Goal: Information Seeking & Learning: Learn about a topic

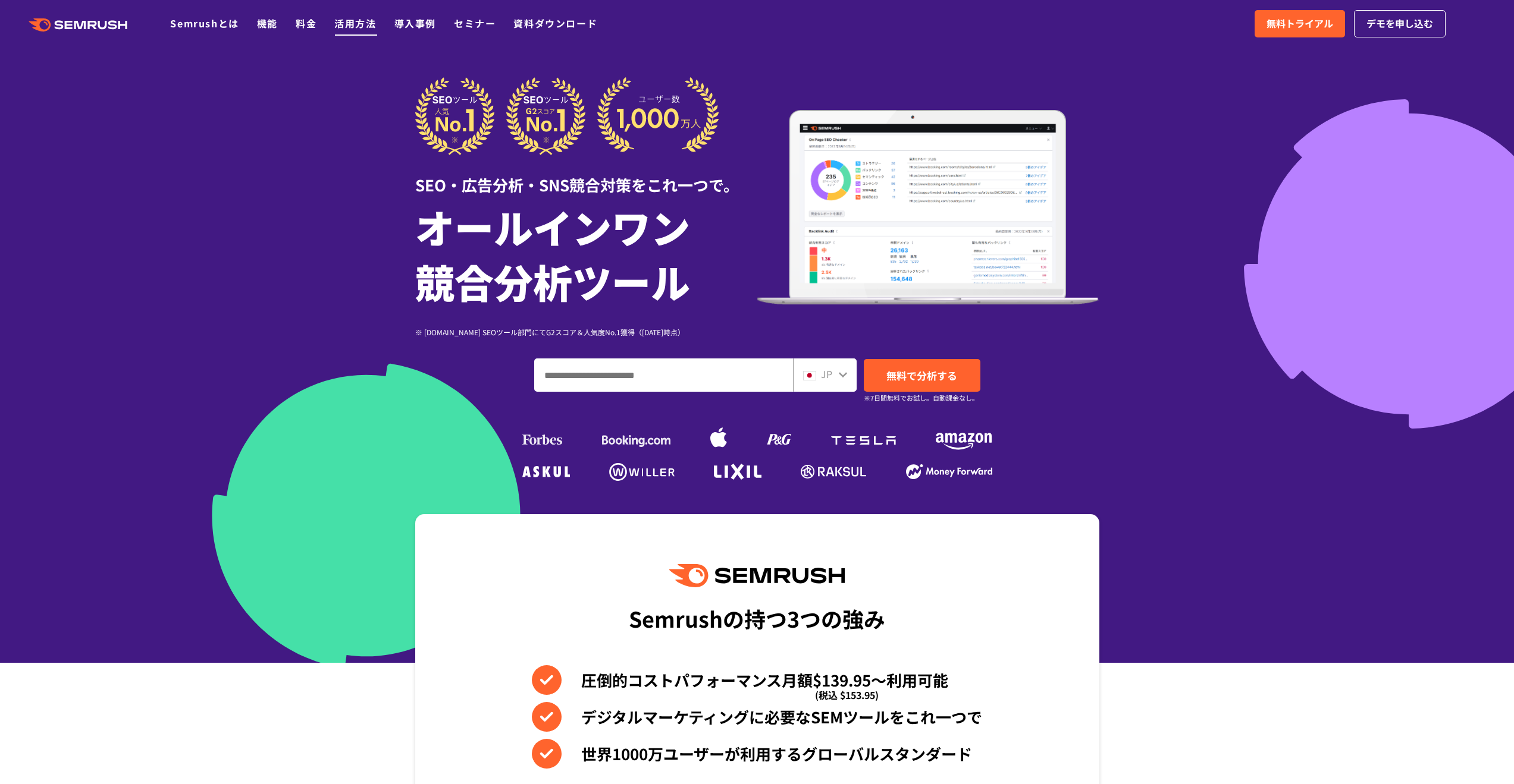
click at [372, 21] on link "活用方法" at bounding box center [355, 23] width 42 height 14
click at [352, 31] on li "活用方法" at bounding box center [355, 24] width 42 height 16
click at [353, 25] on link "活用方法" at bounding box center [355, 23] width 42 height 14
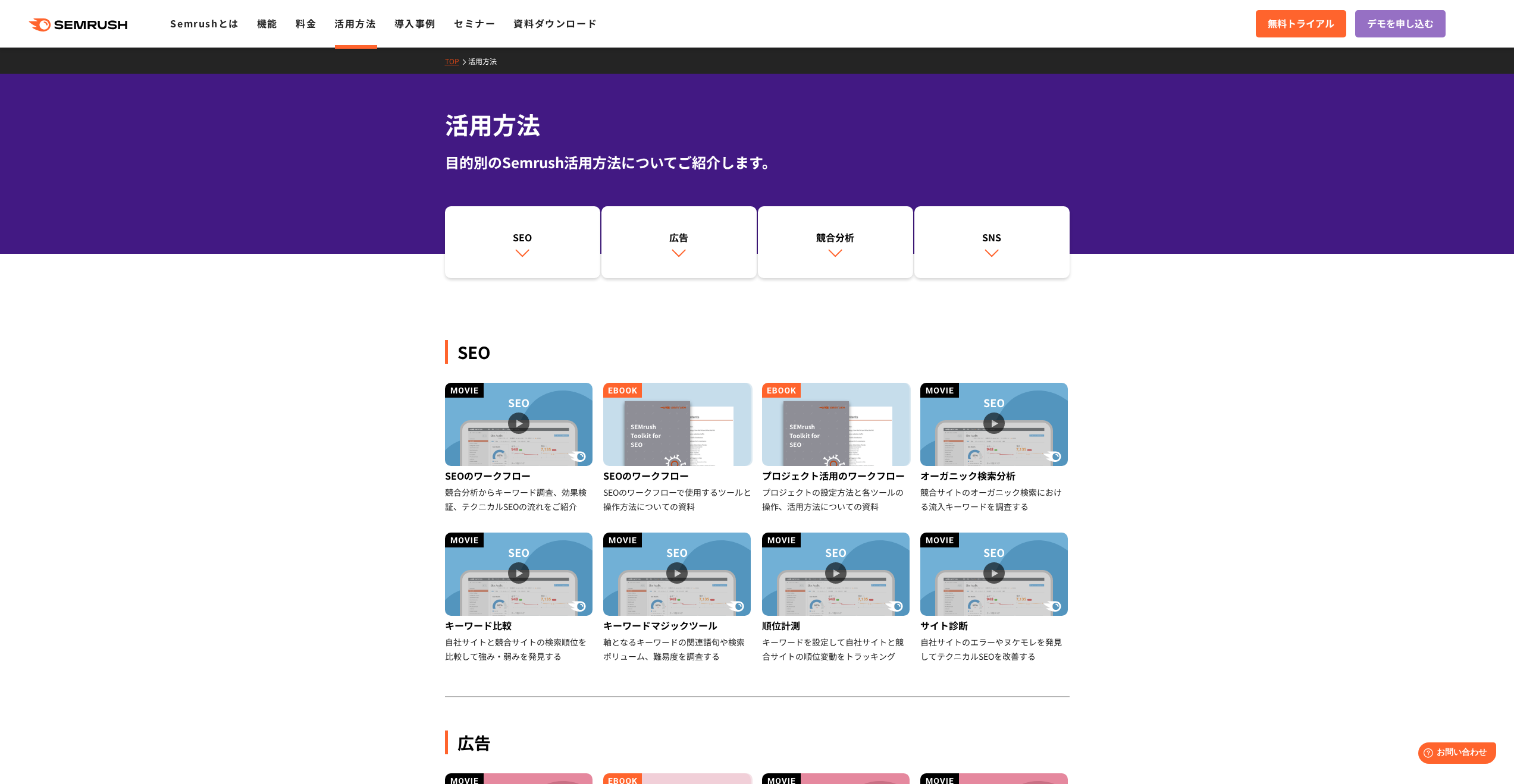
drag, startPoint x: 500, startPoint y: 454, endPoint x: 377, endPoint y: 461, distance: 123.2
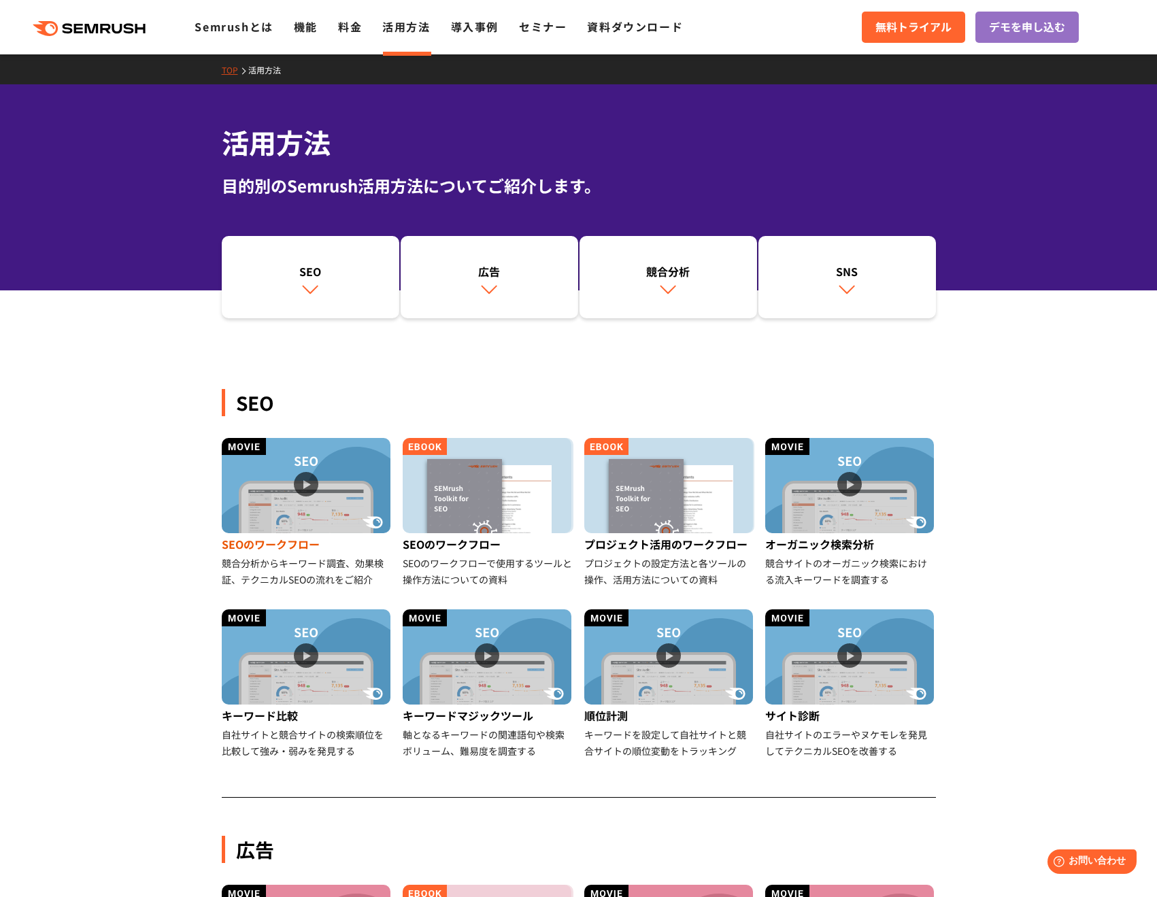
click at [375, 512] on img at bounding box center [306, 485] width 169 height 95
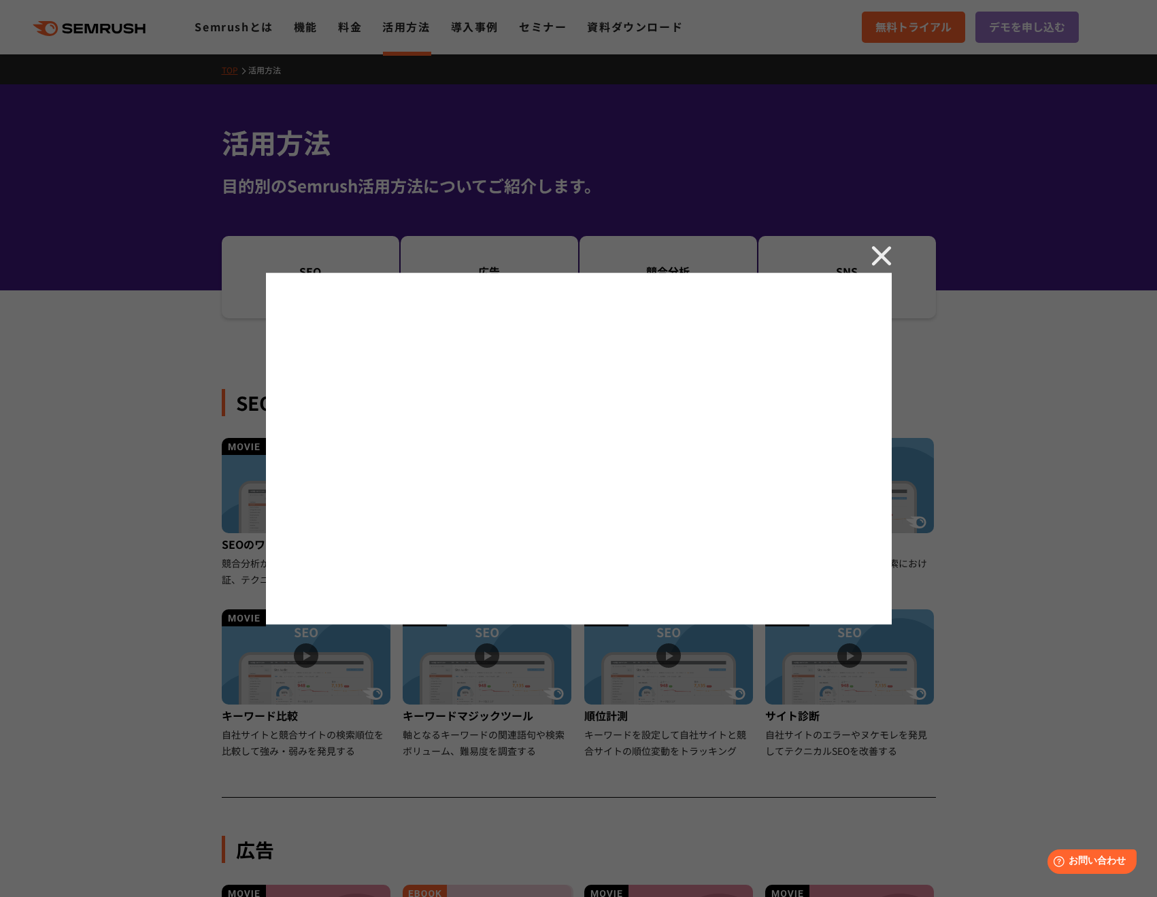
click at [884, 251] on img at bounding box center [882, 256] width 20 height 20
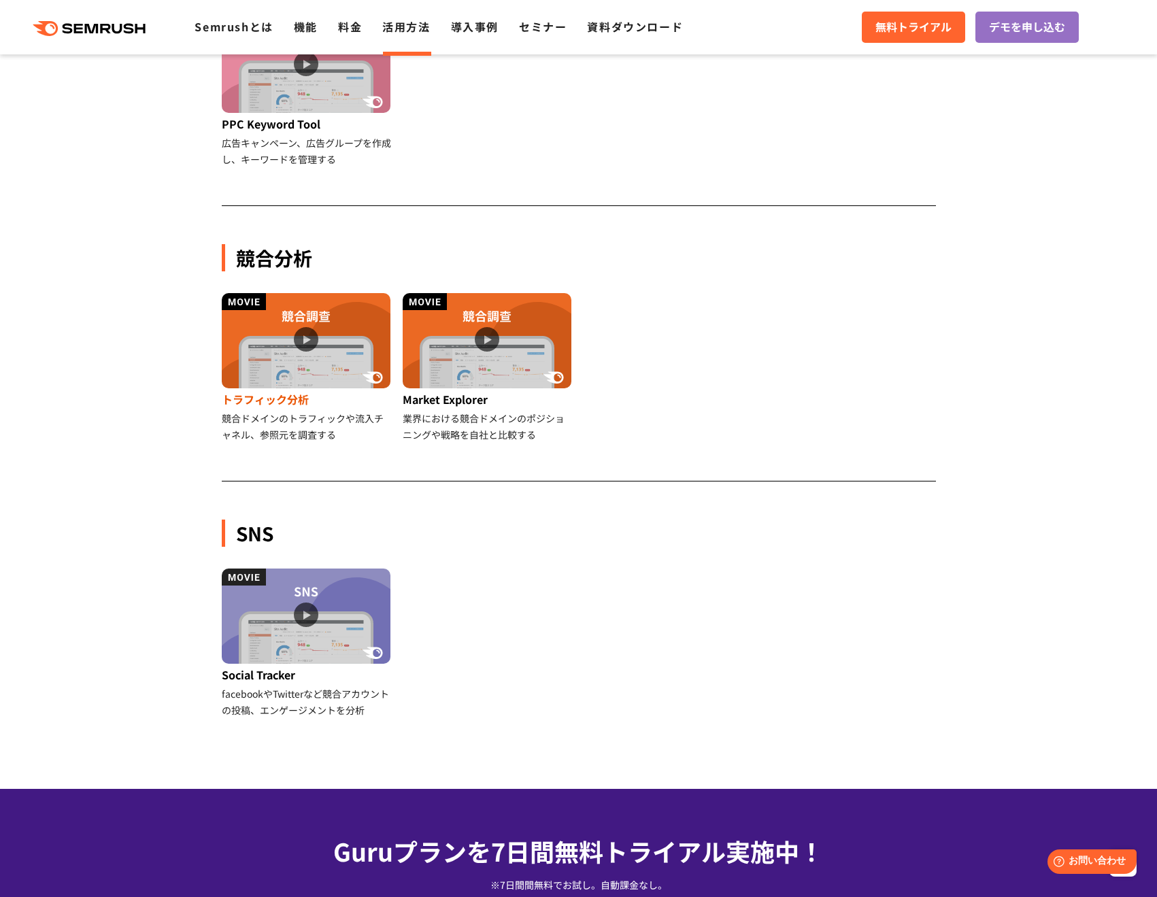
scroll to position [1021, 0]
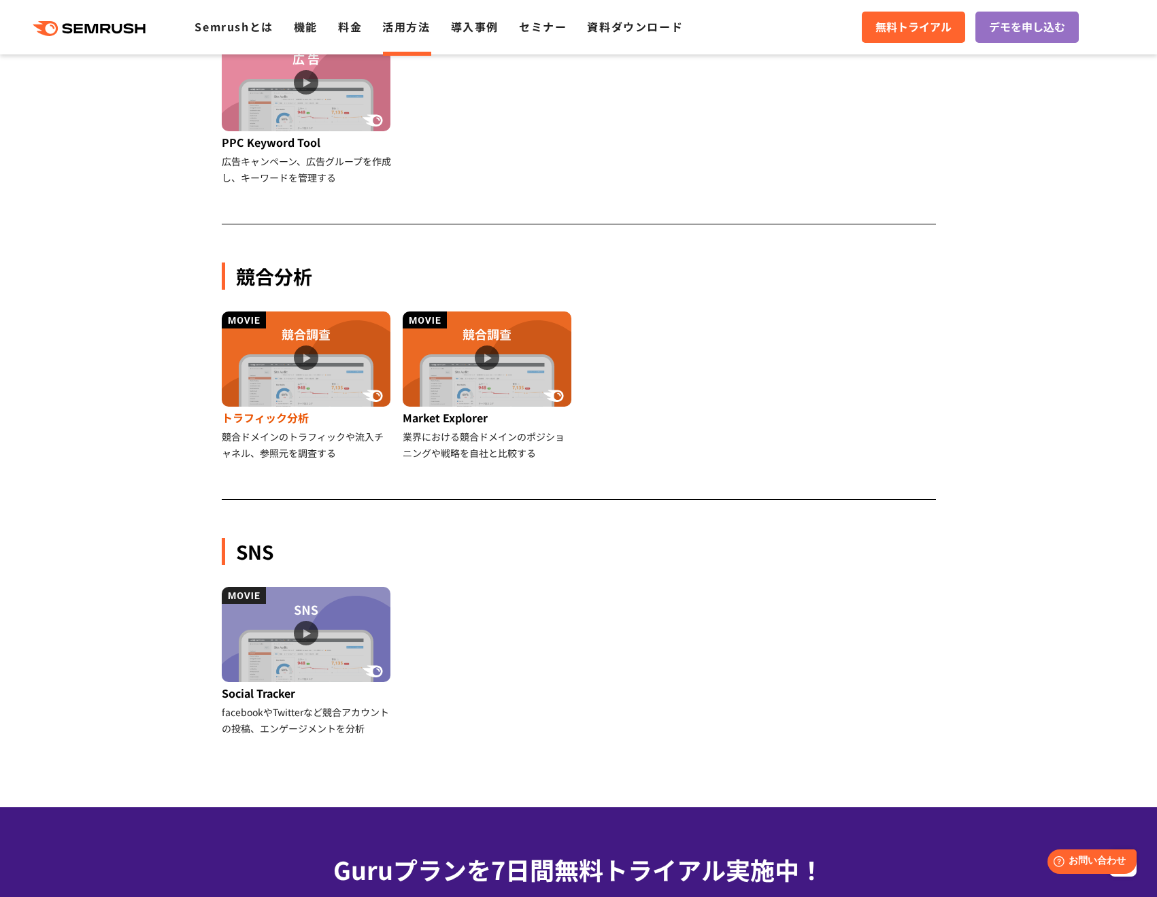
click at [342, 378] on img at bounding box center [306, 359] width 169 height 95
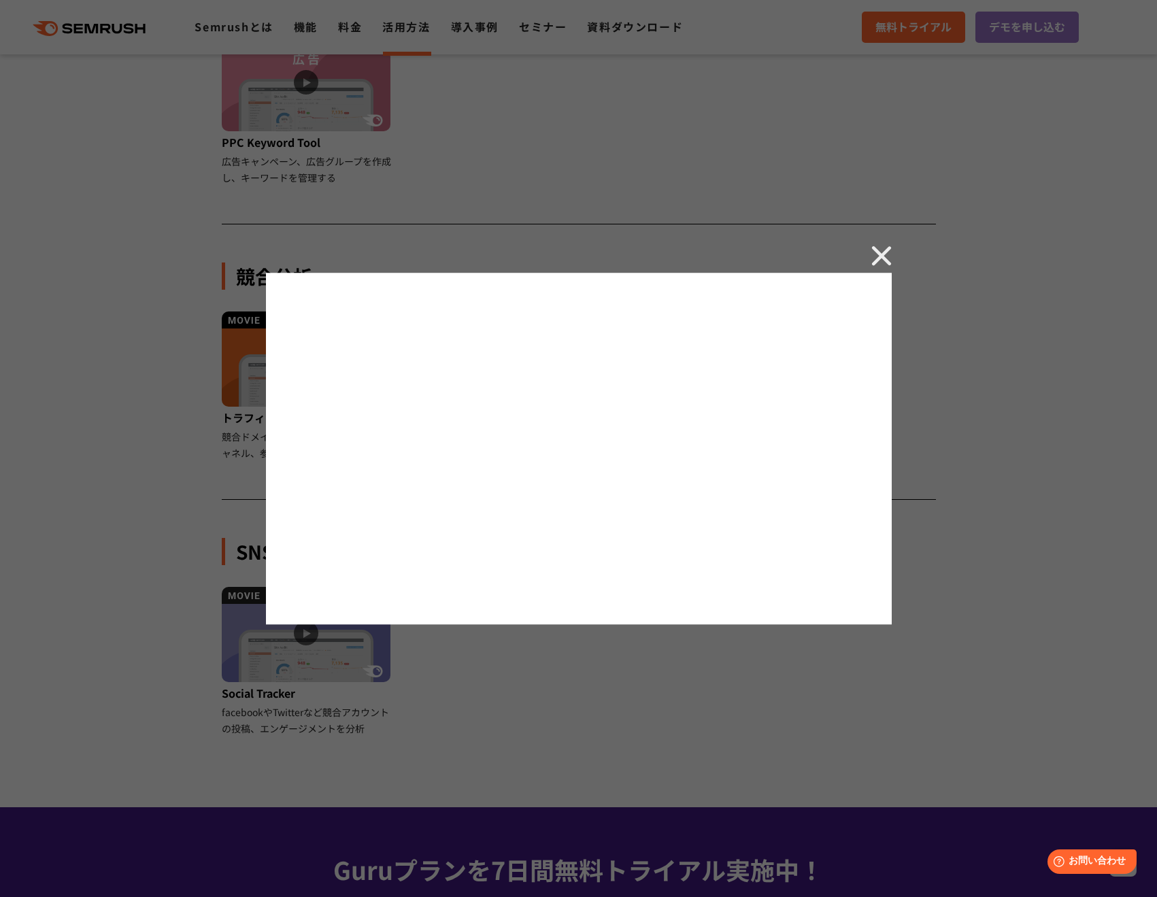
click at [870, 257] on div at bounding box center [578, 448] width 1157 height 897
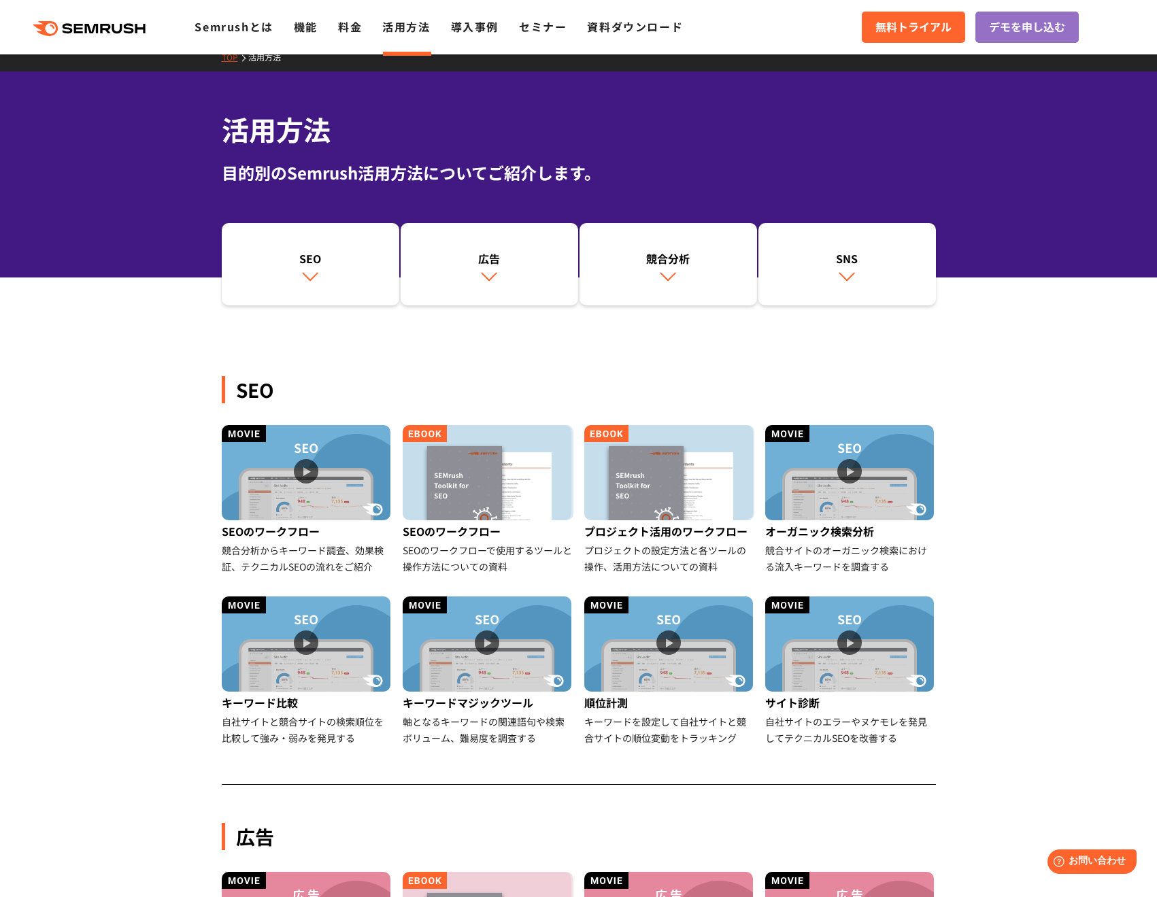
scroll to position [0, 0]
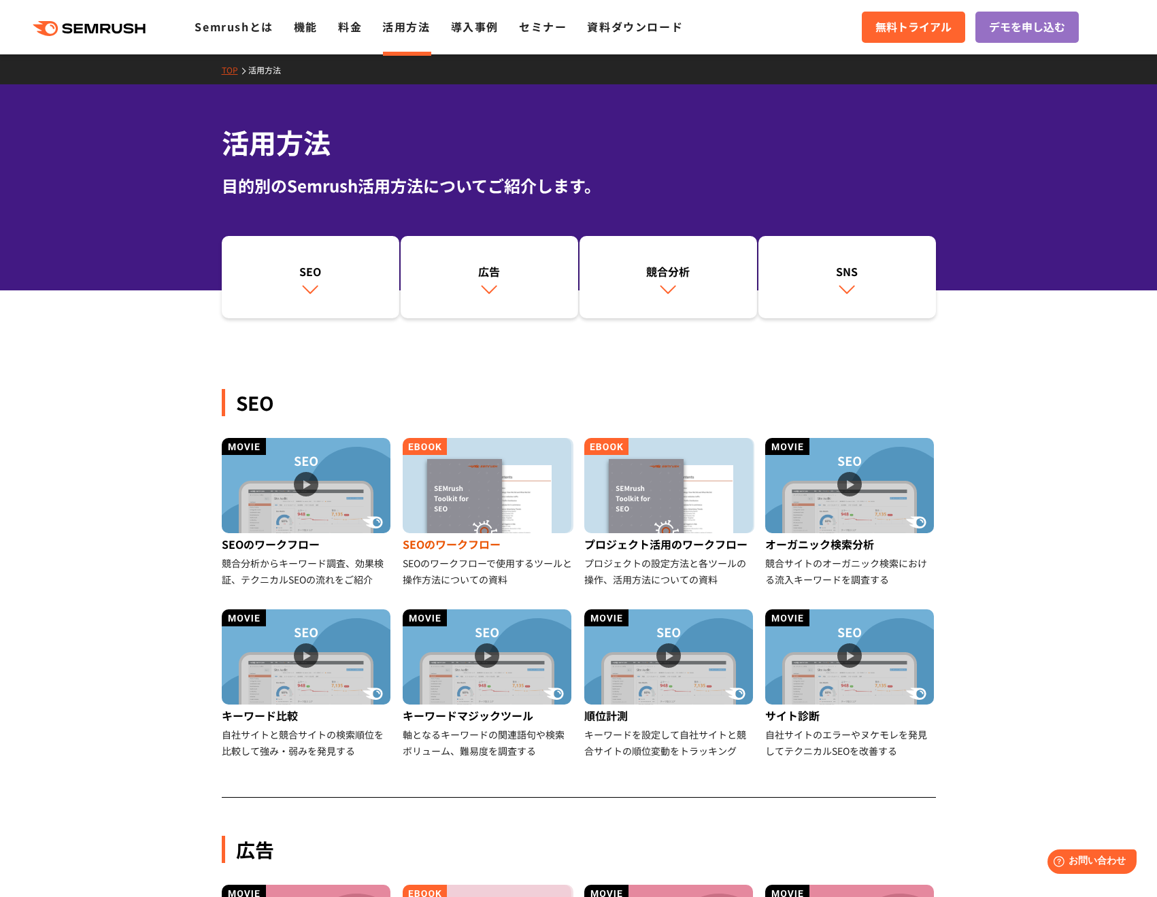
click at [526, 505] on img at bounding box center [487, 485] width 169 height 95
click at [648, 445] on img at bounding box center [668, 485] width 169 height 95
click at [627, 644] on img at bounding box center [668, 657] width 169 height 95
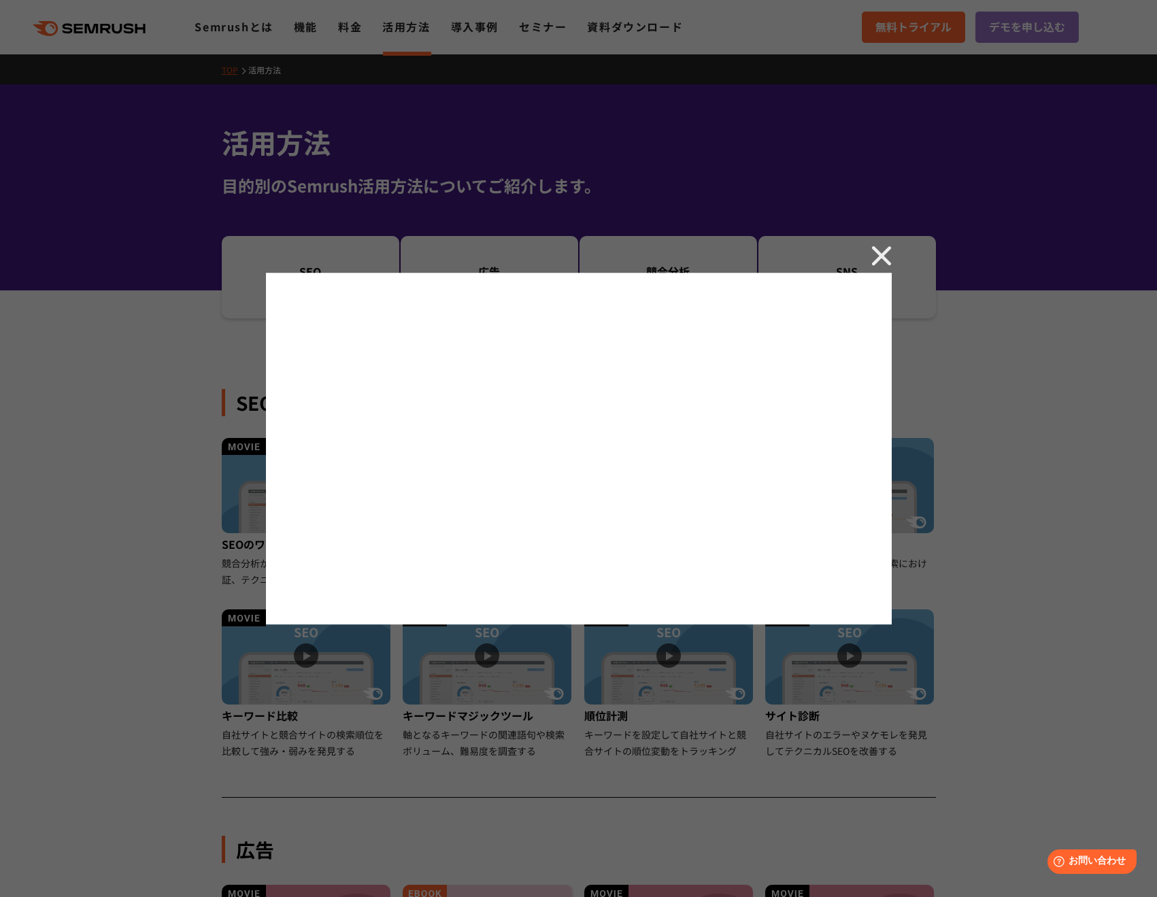
click at [880, 256] on img at bounding box center [882, 256] width 20 height 20
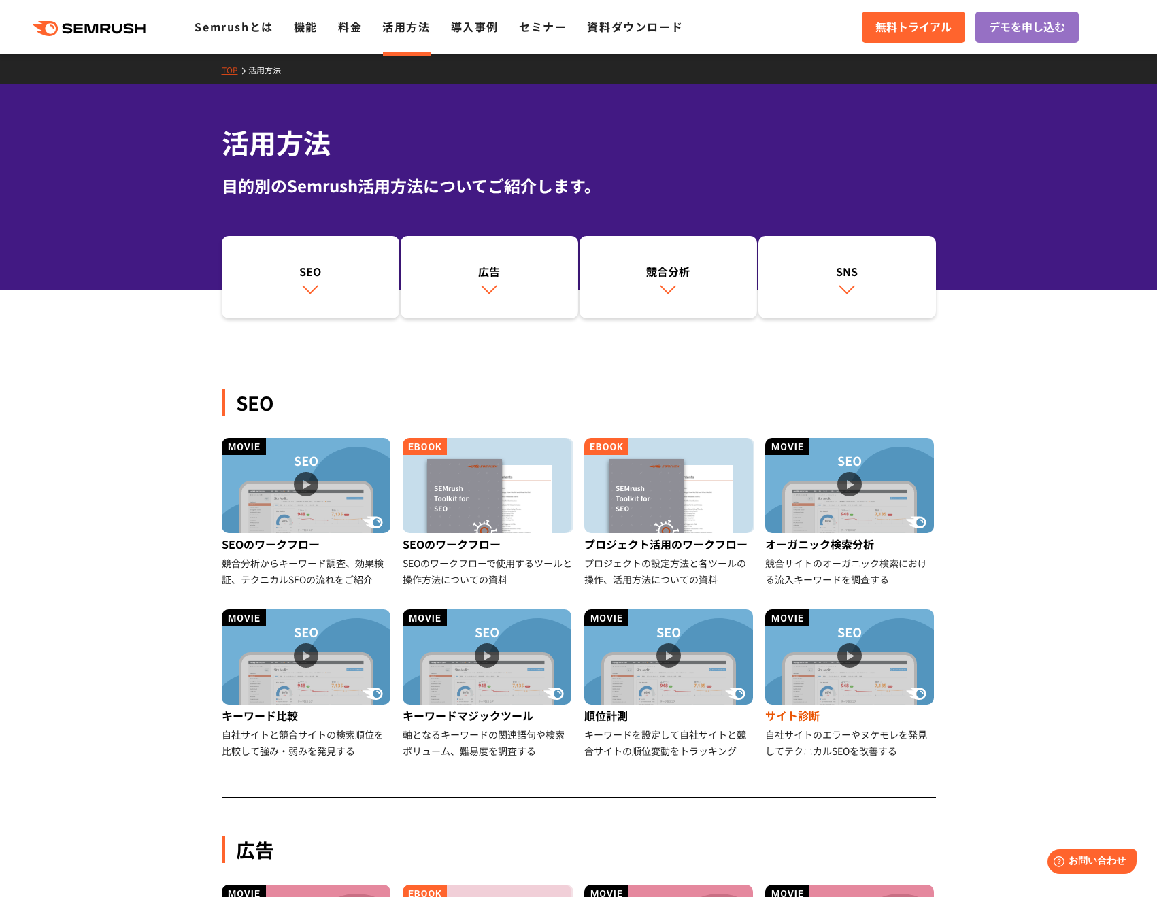
click at [814, 659] on img at bounding box center [849, 657] width 169 height 95
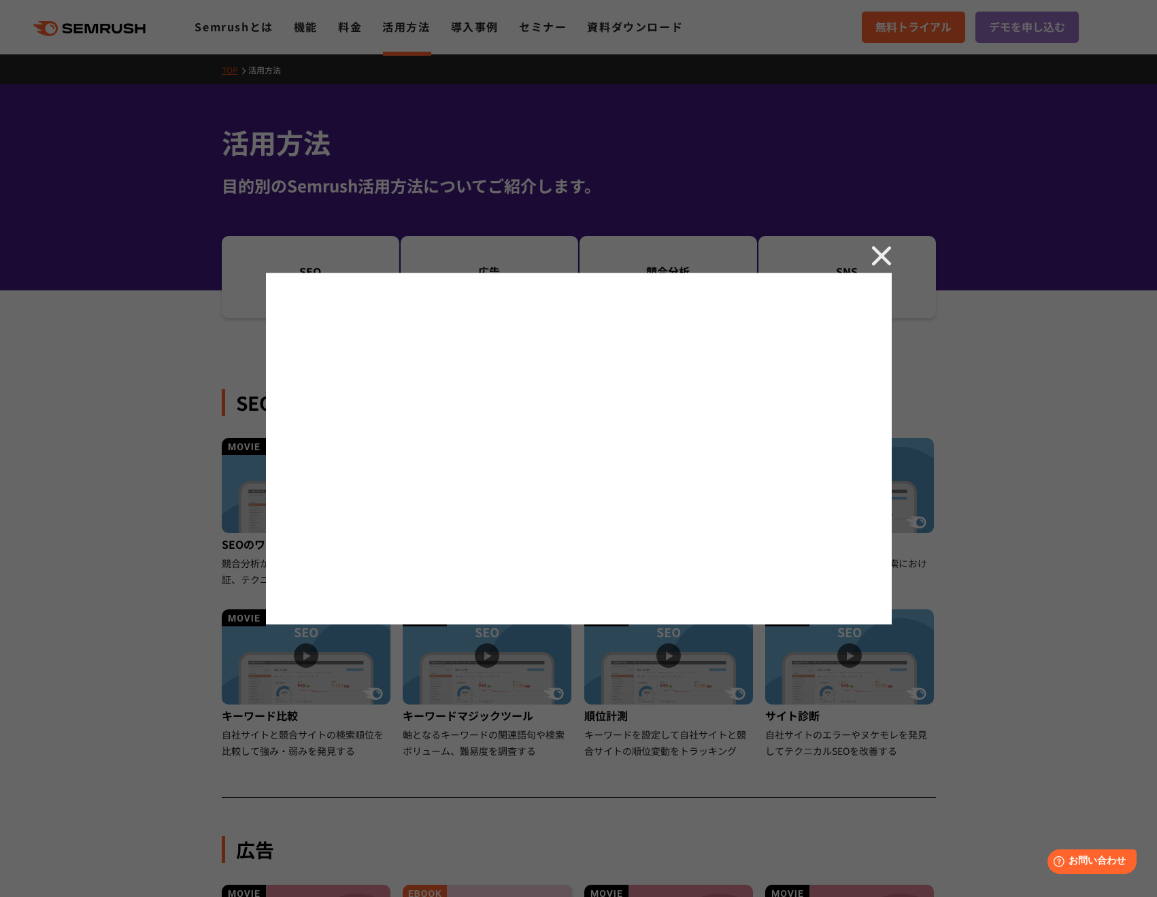
click at [881, 254] on img at bounding box center [882, 256] width 20 height 20
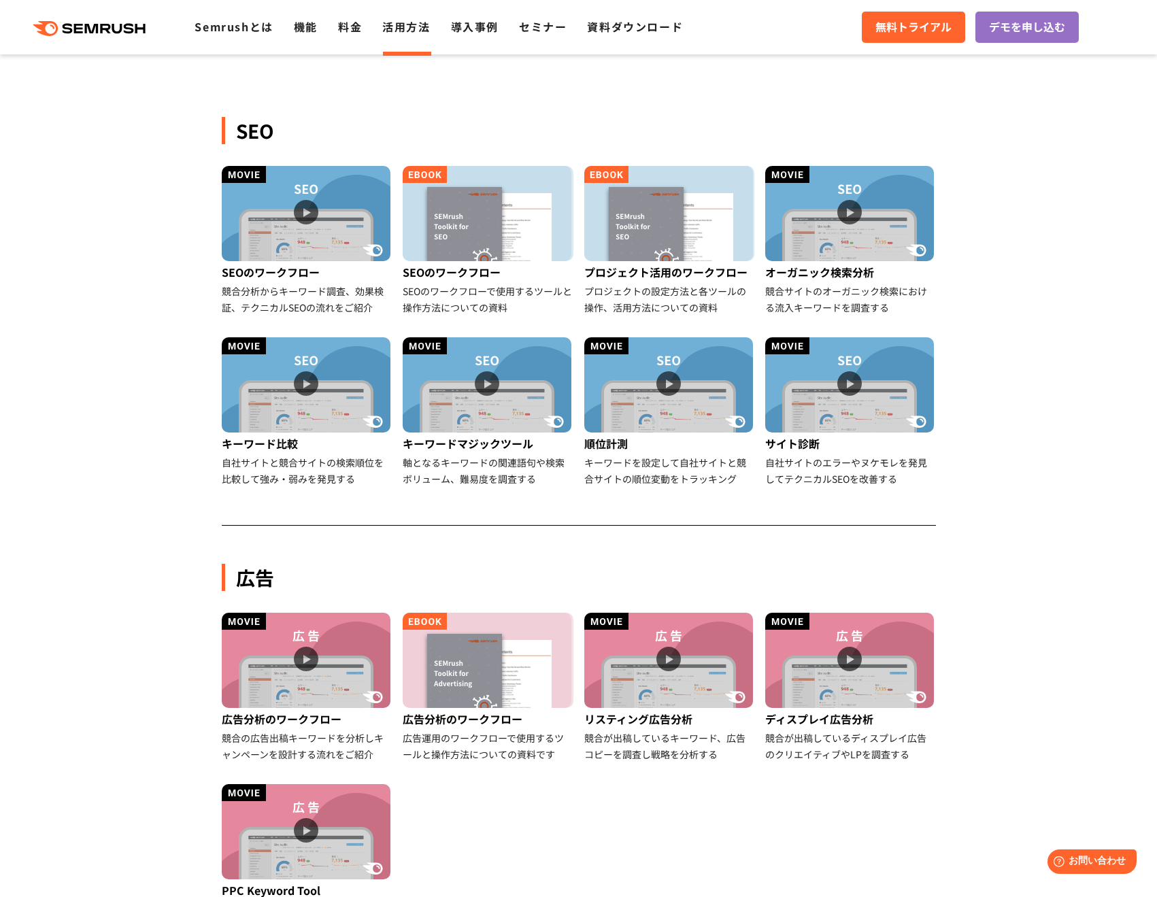
scroll to position [476, 0]
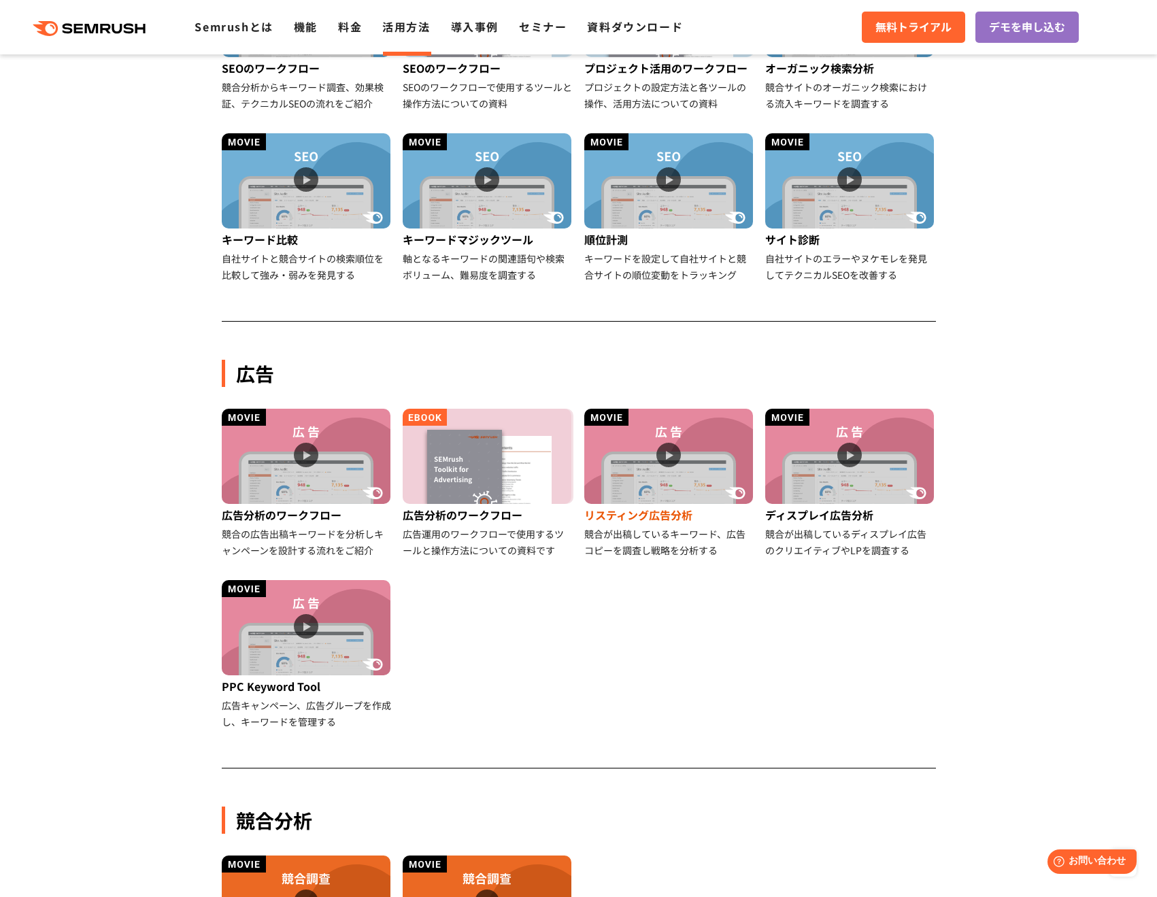
click at [663, 455] on img at bounding box center [668, 456] width 169 height 95
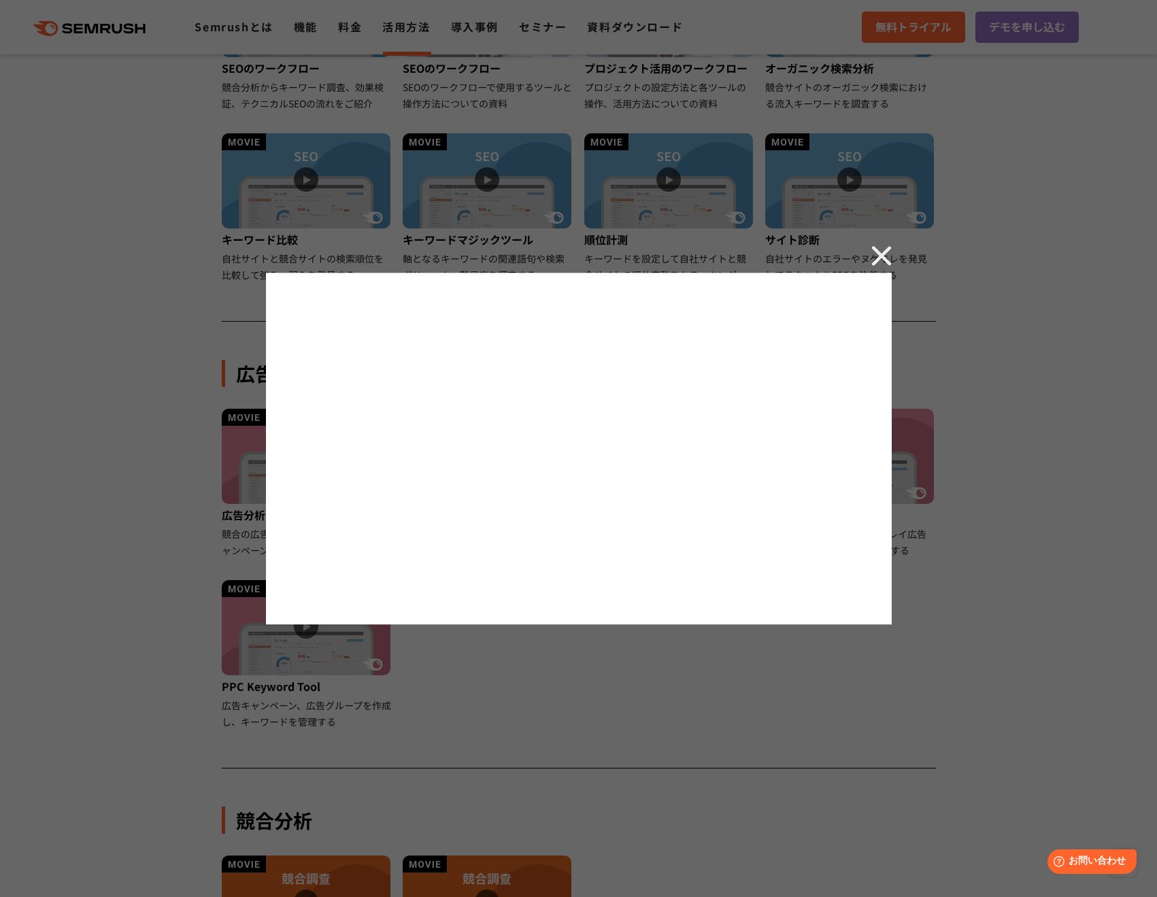
click at [875, 246] on img at bounding box center [882, 256] width 20 height 20
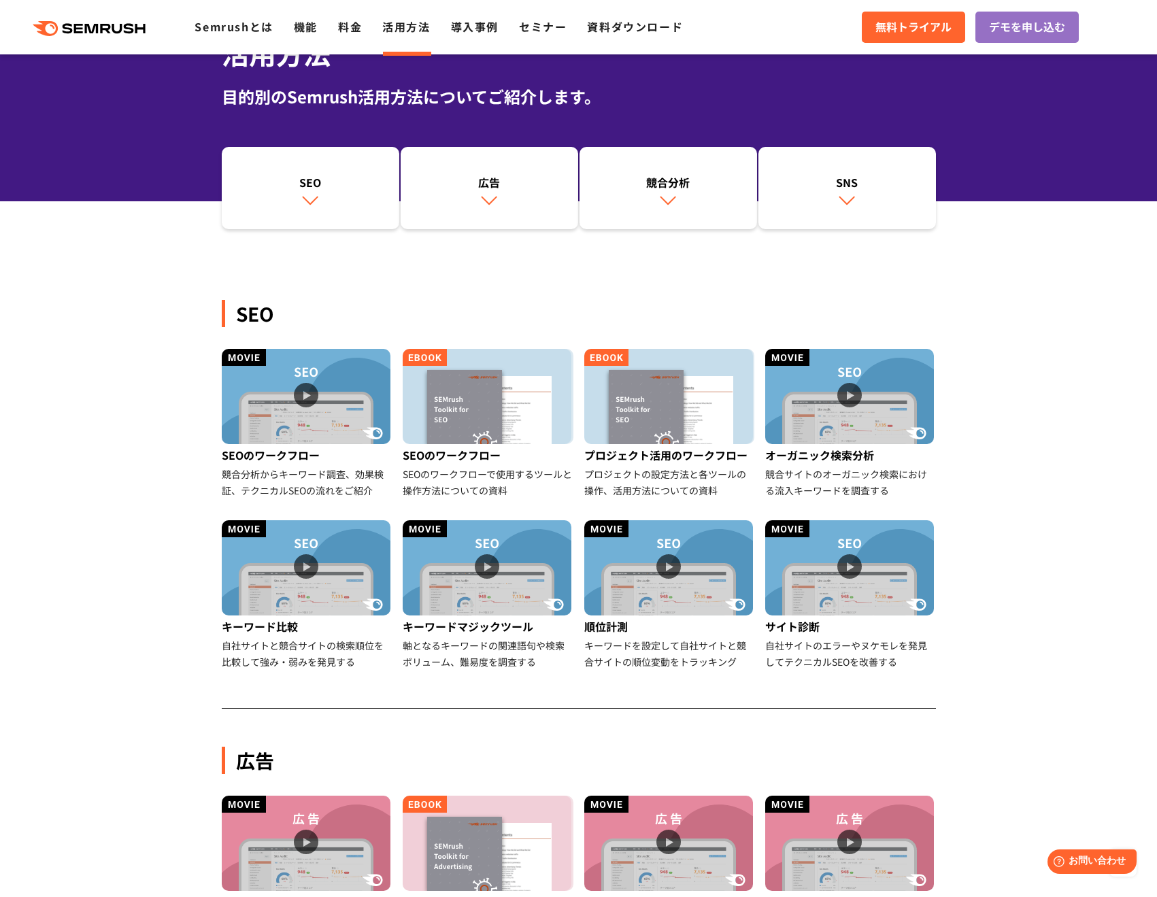
scroll to position [68, 0]
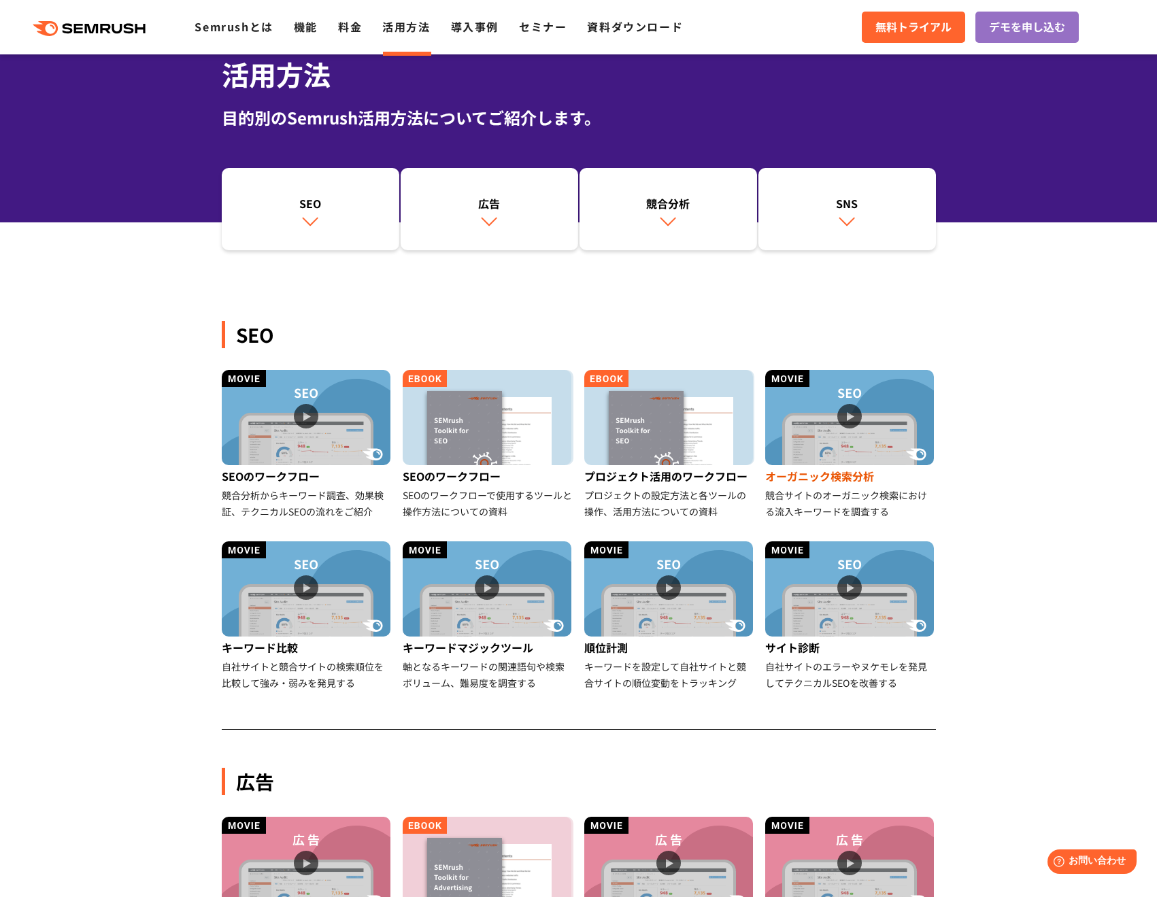
click at [771, 401] on img at bounding box center [849, 417] width 169 height 95
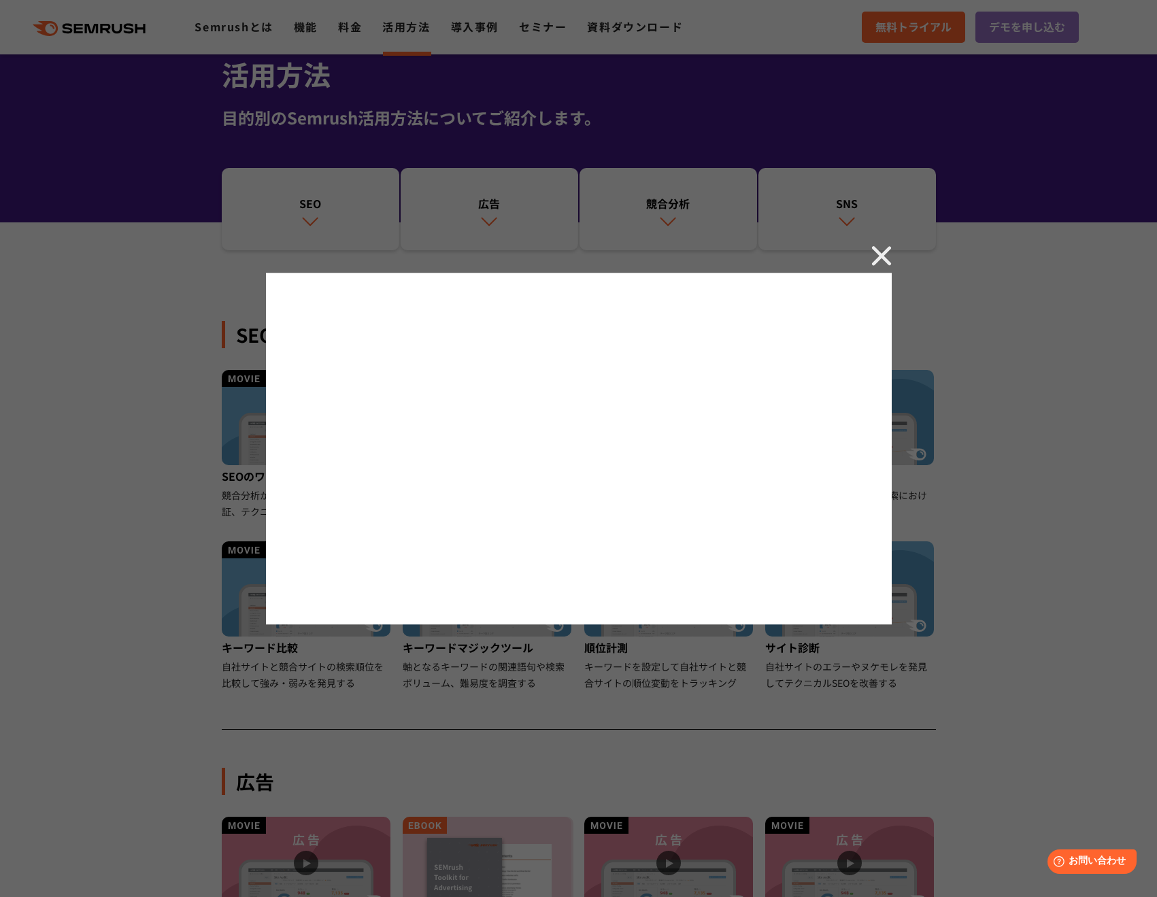
click at [876, 260] on img at bounding box center [882, 256] width 20 height 20
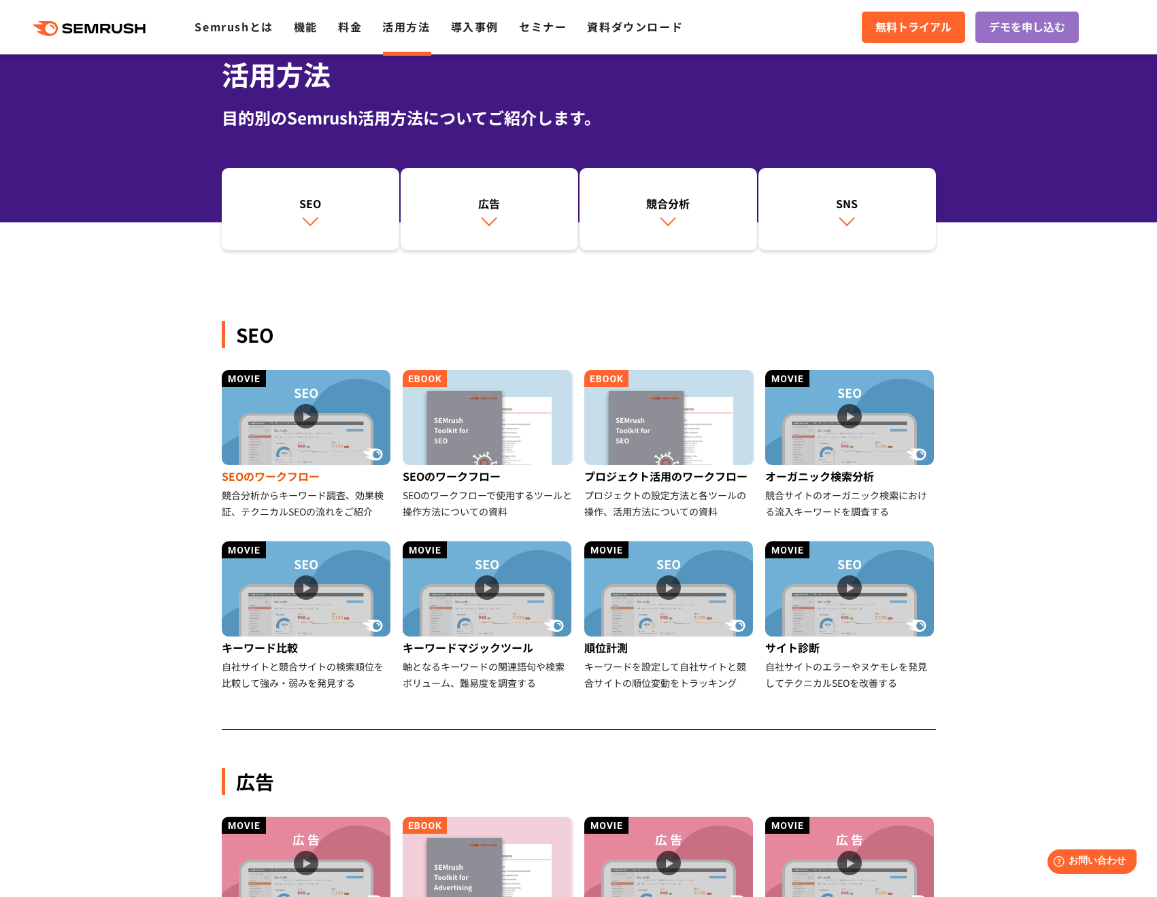
click at [331, 410] on img at bounding box center [306, 417] width 169 height 95
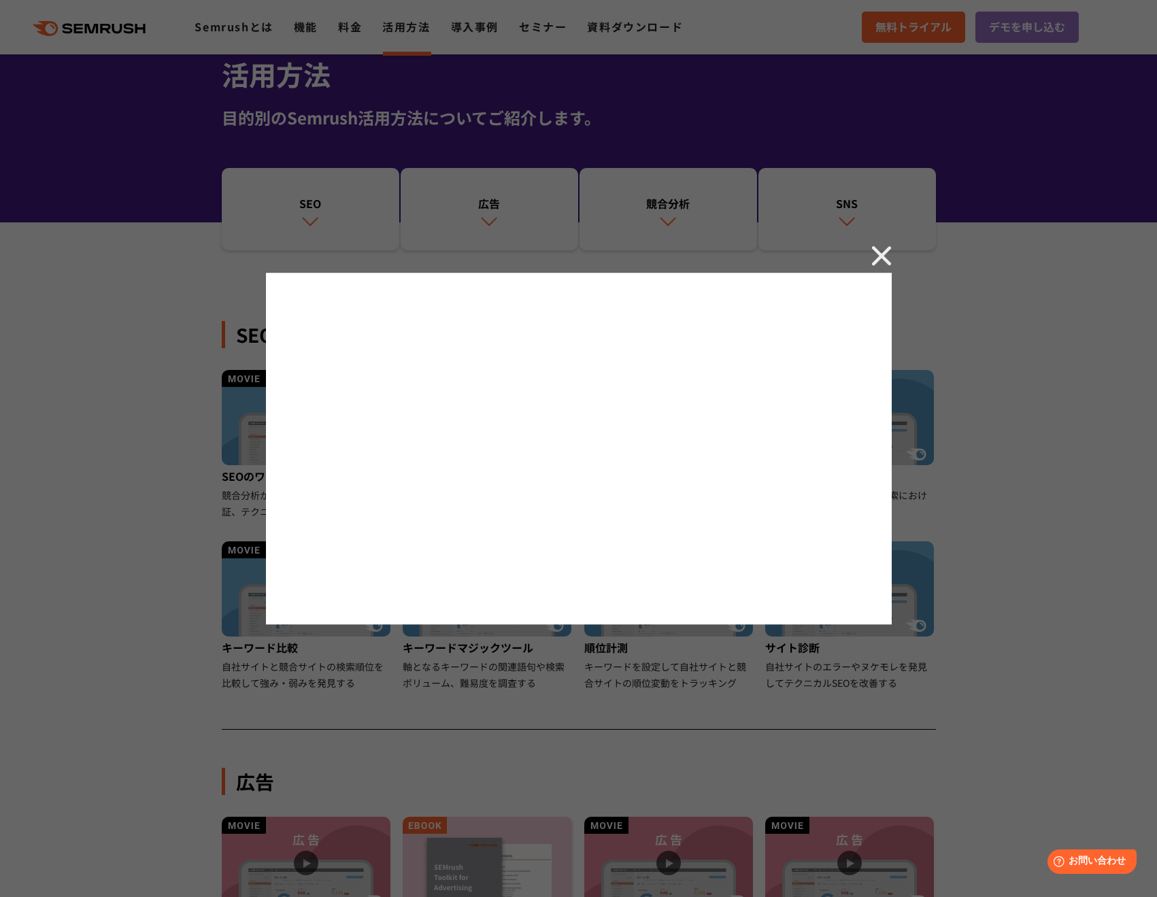
click at [874, 257] on img at bounding box center [882, 256] width 20 height 20
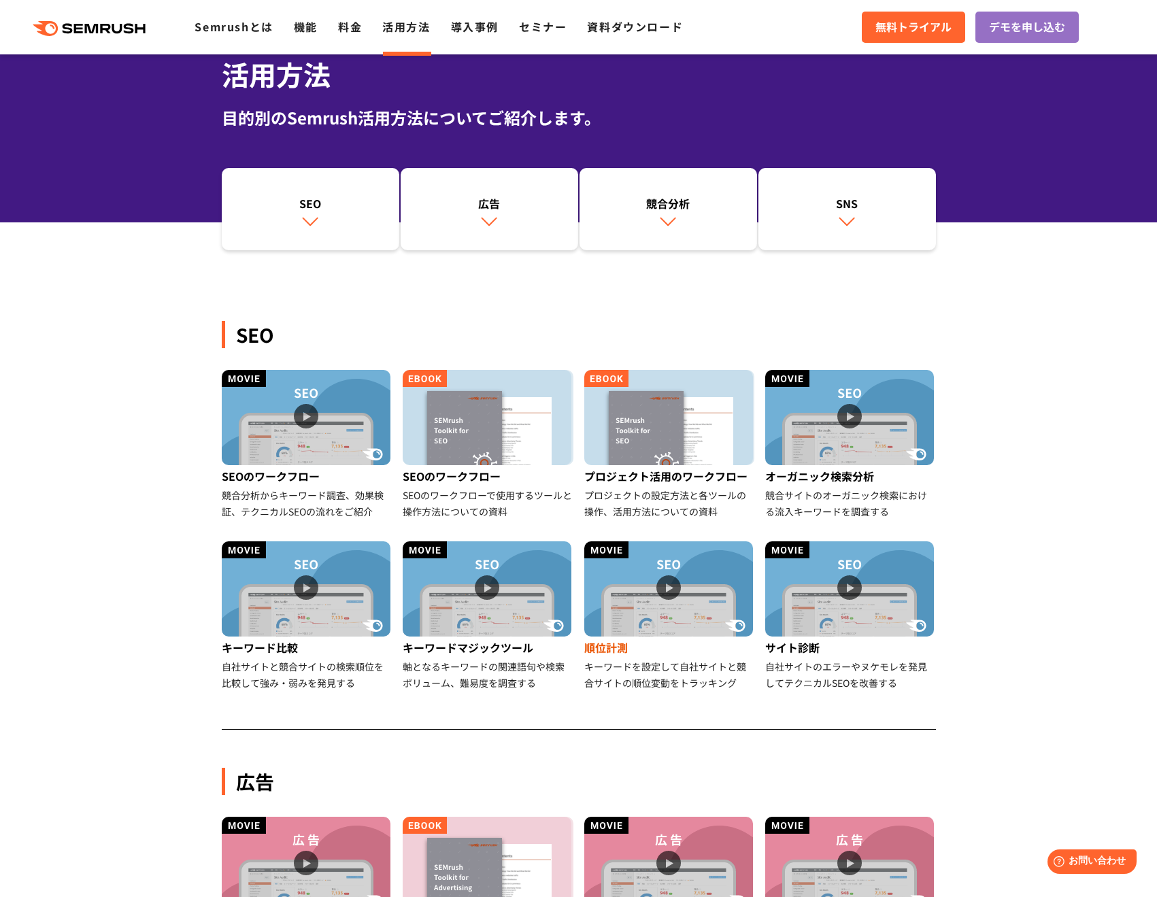
click at [639, 558] on img at bounding box center [668, 589] width 169 height 95
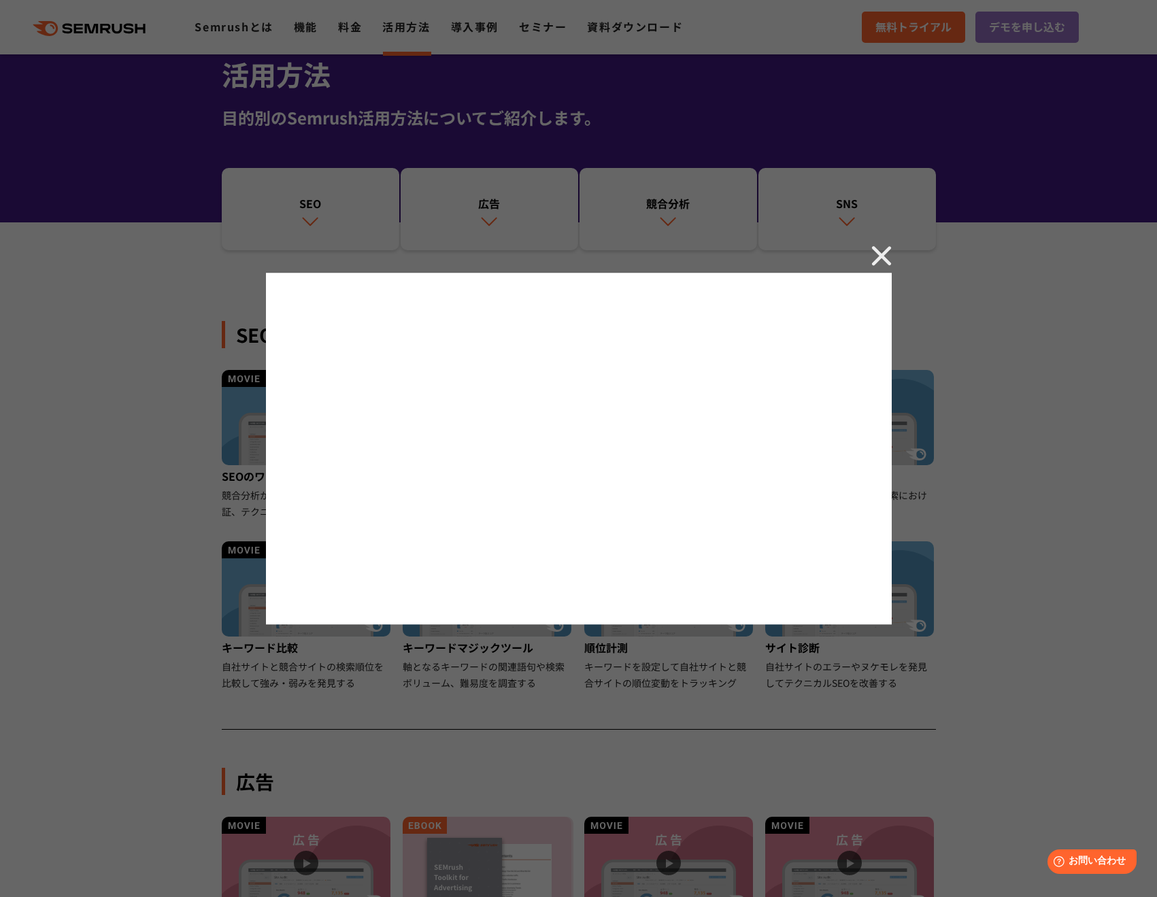
click at [879, 255] on img at bounding box center [882, 256] width 20 height 20
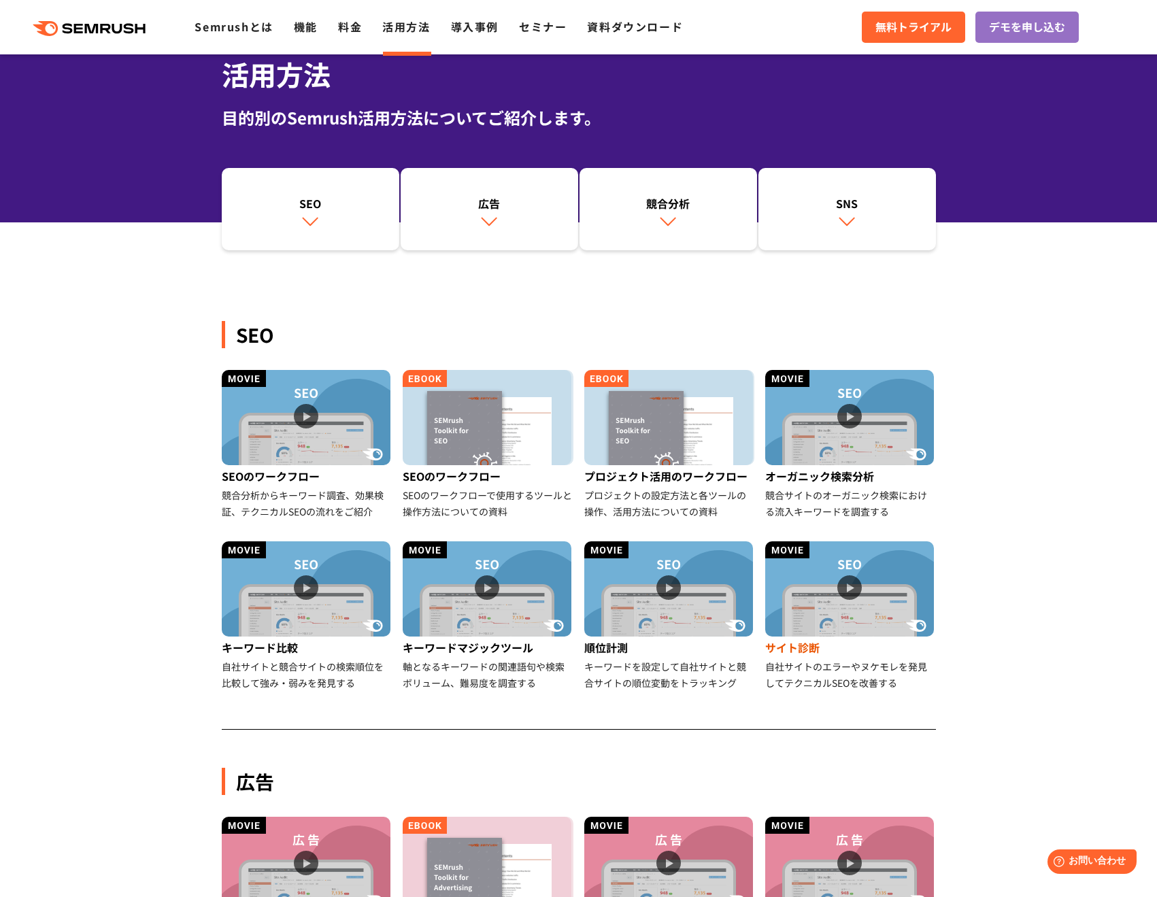
click at [865, 563] on img at bounding box center [849, 589] width 169 height 95
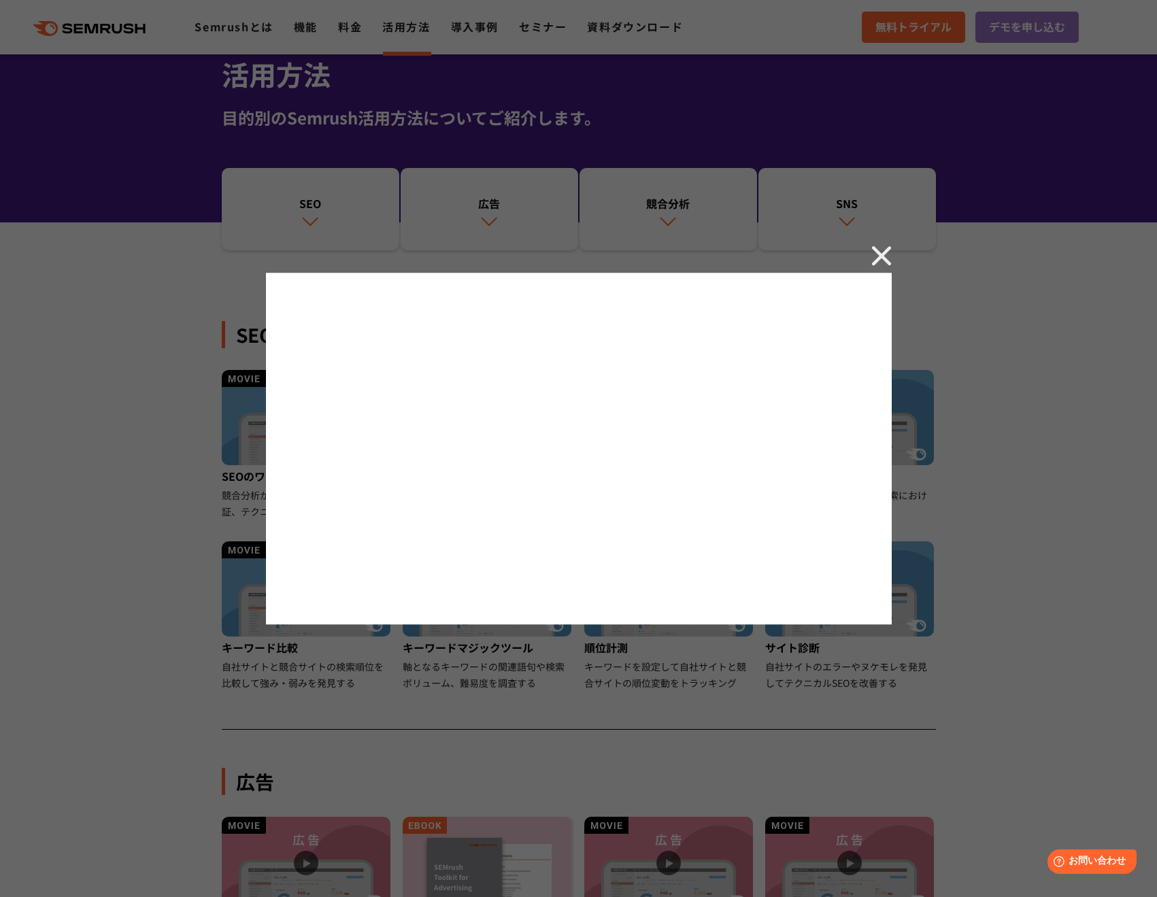
click at [878, 262] on img at bounding box center [882, 256] width 20 height 20
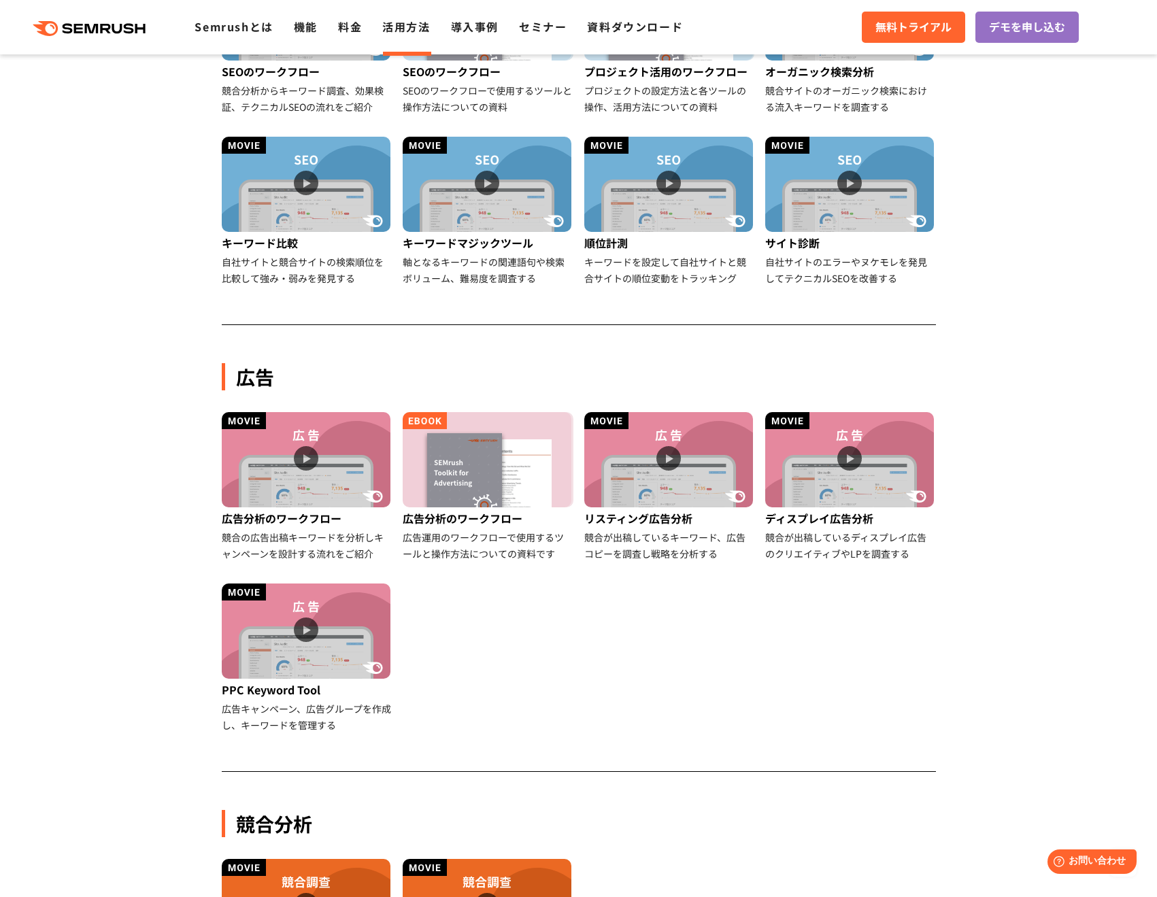
scroll to position [476, 0]
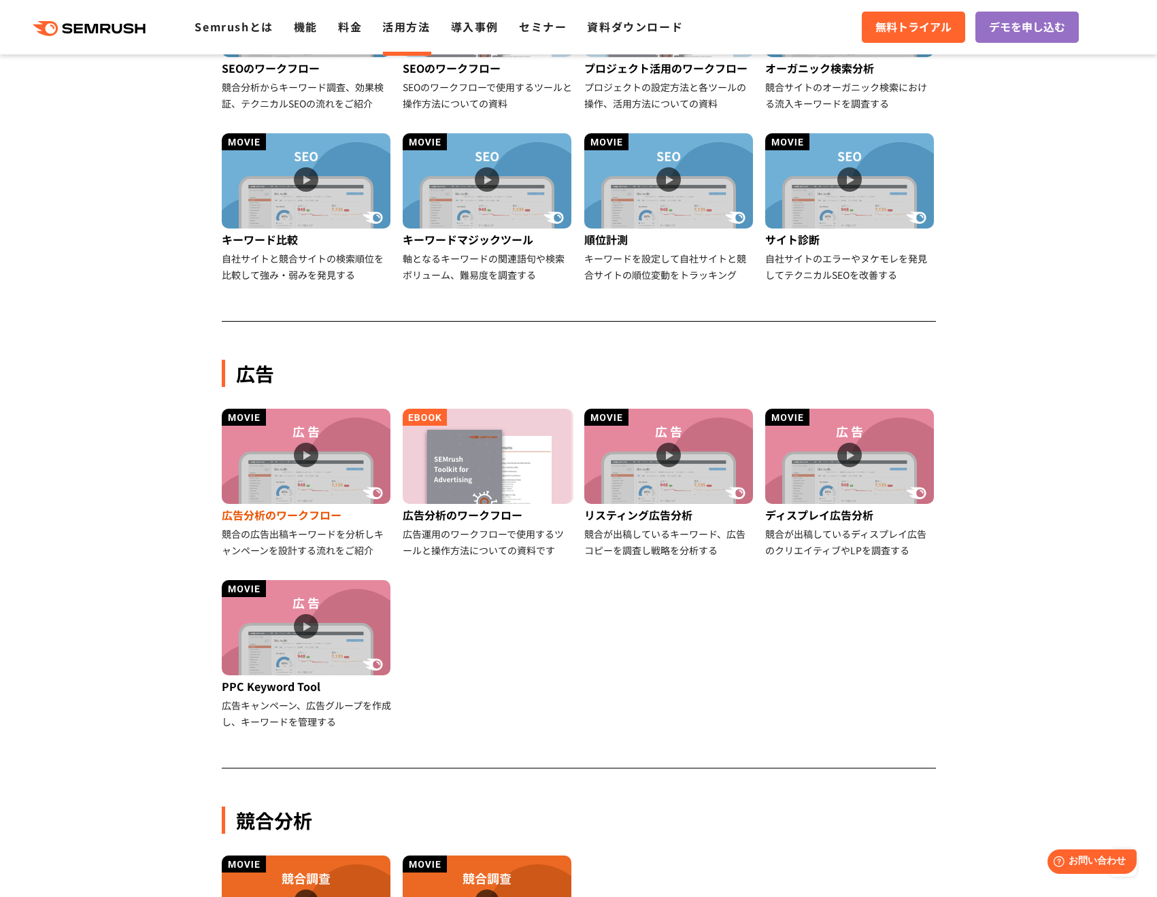
click at [363, 437] on img at bounding box center [306, 456] width 169 height 95
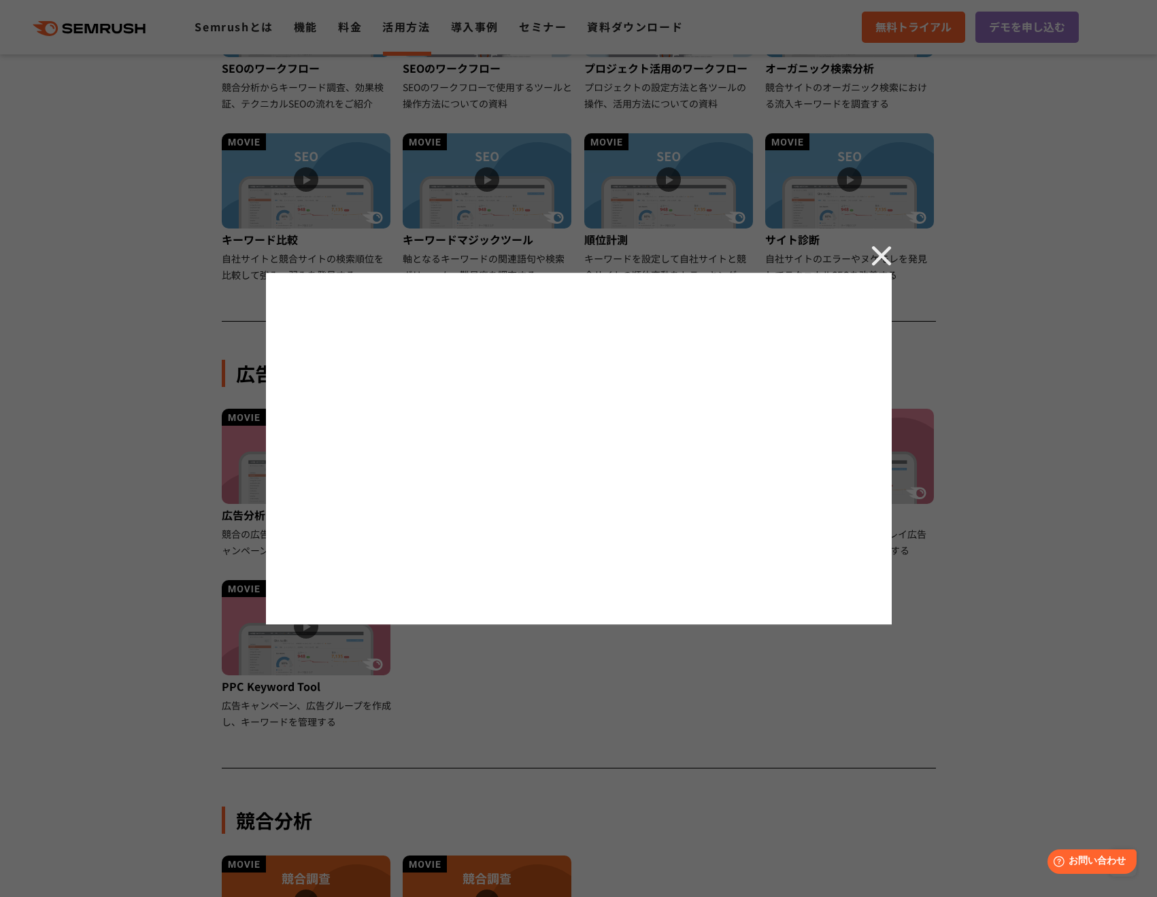
click at [872, 252] on img at bounding box center [882, 256] width 20 height 20
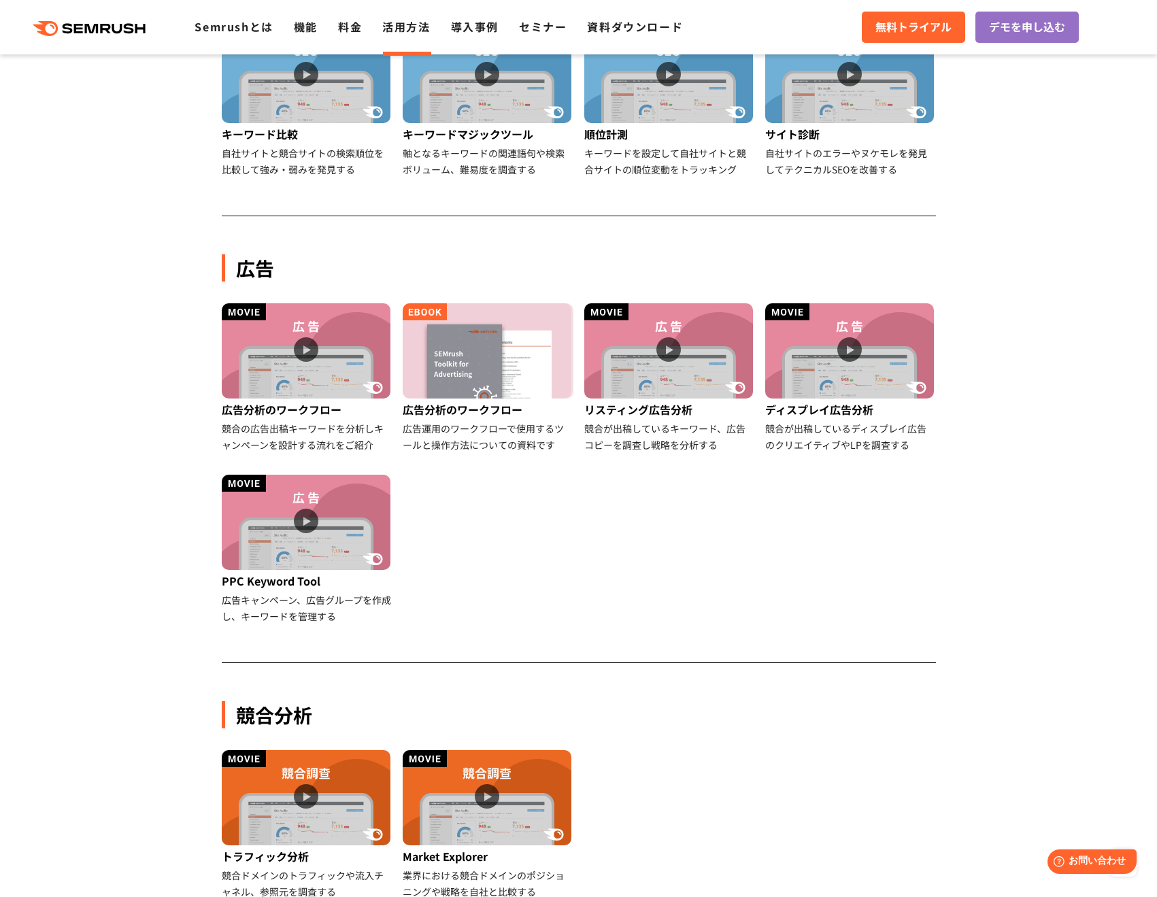
scroll to position [680, 0]
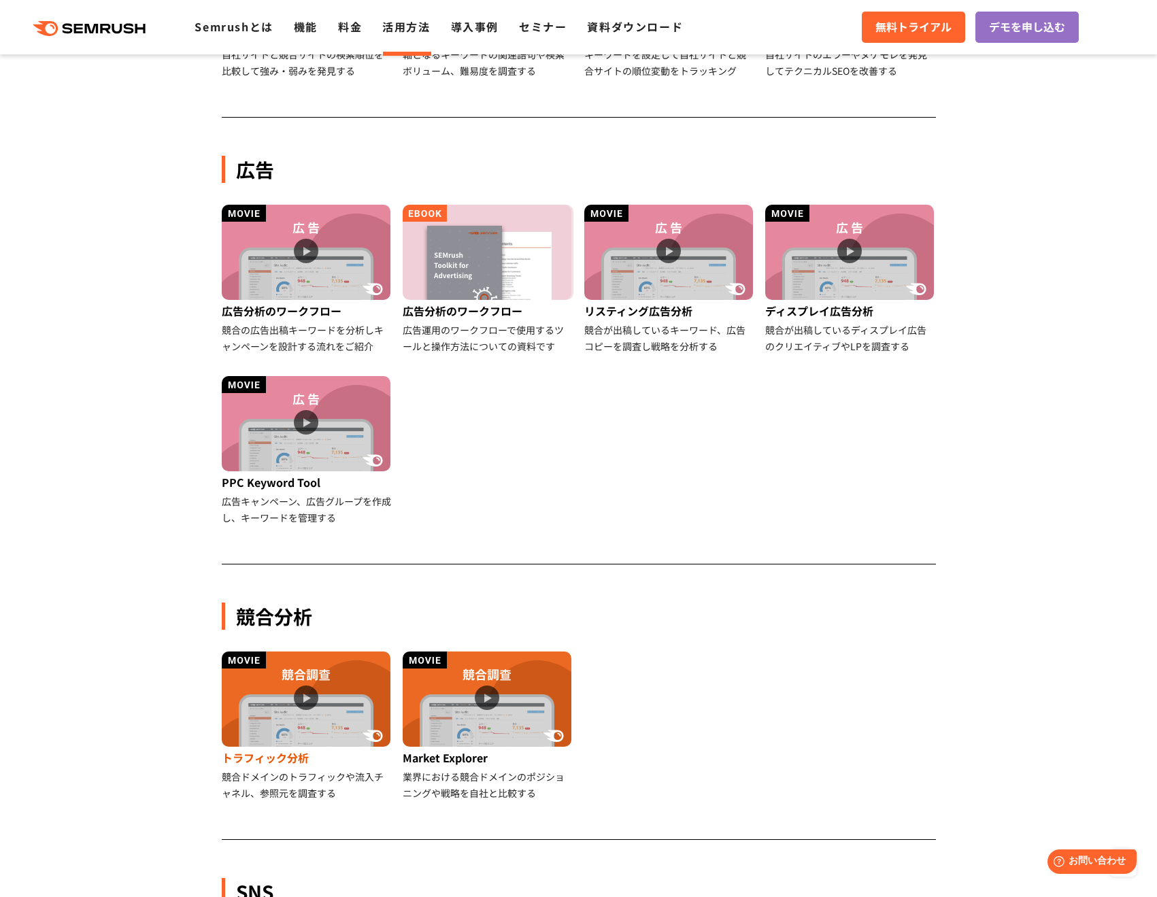
click at [334, 661] on img at bounding box center [306, 699] width 169 height 95
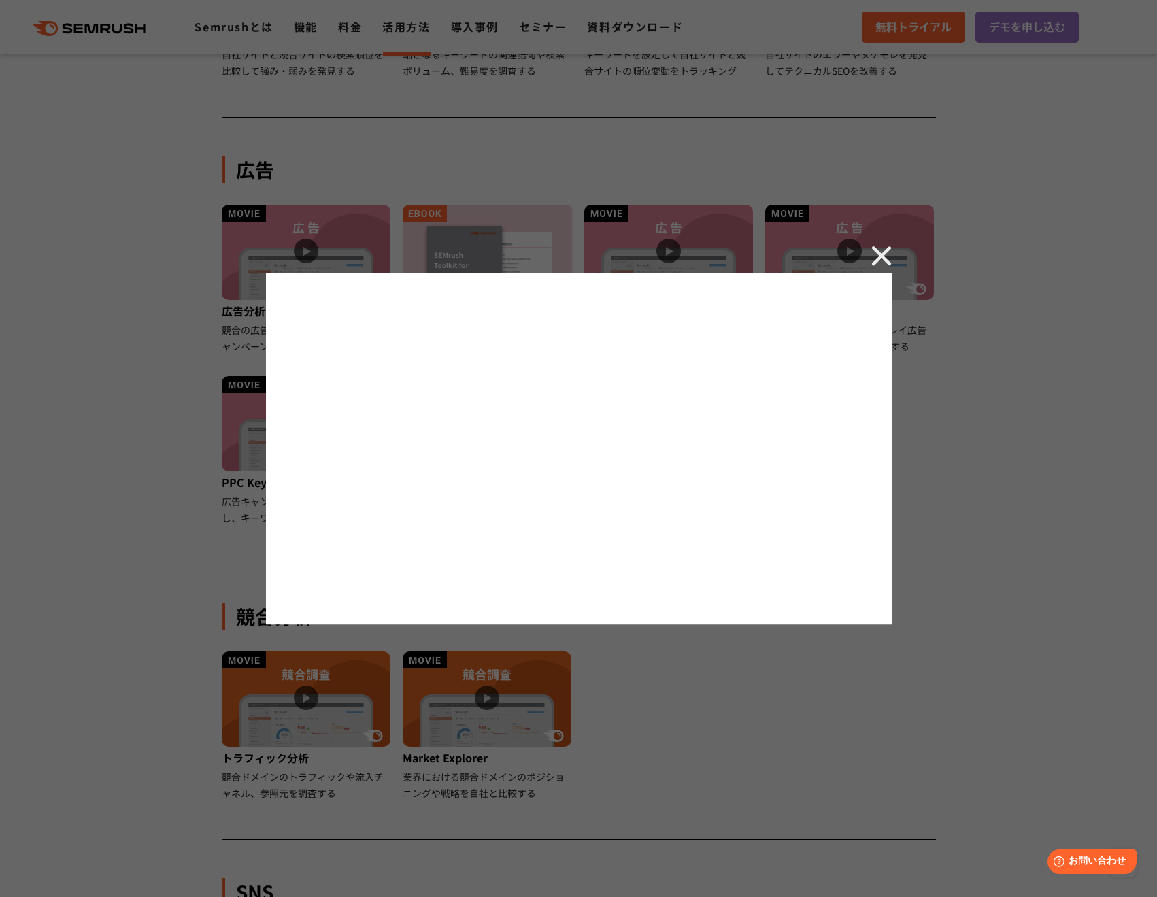
click at [548, 670] on div at bounding box center [578, 448] width 1157 height 897
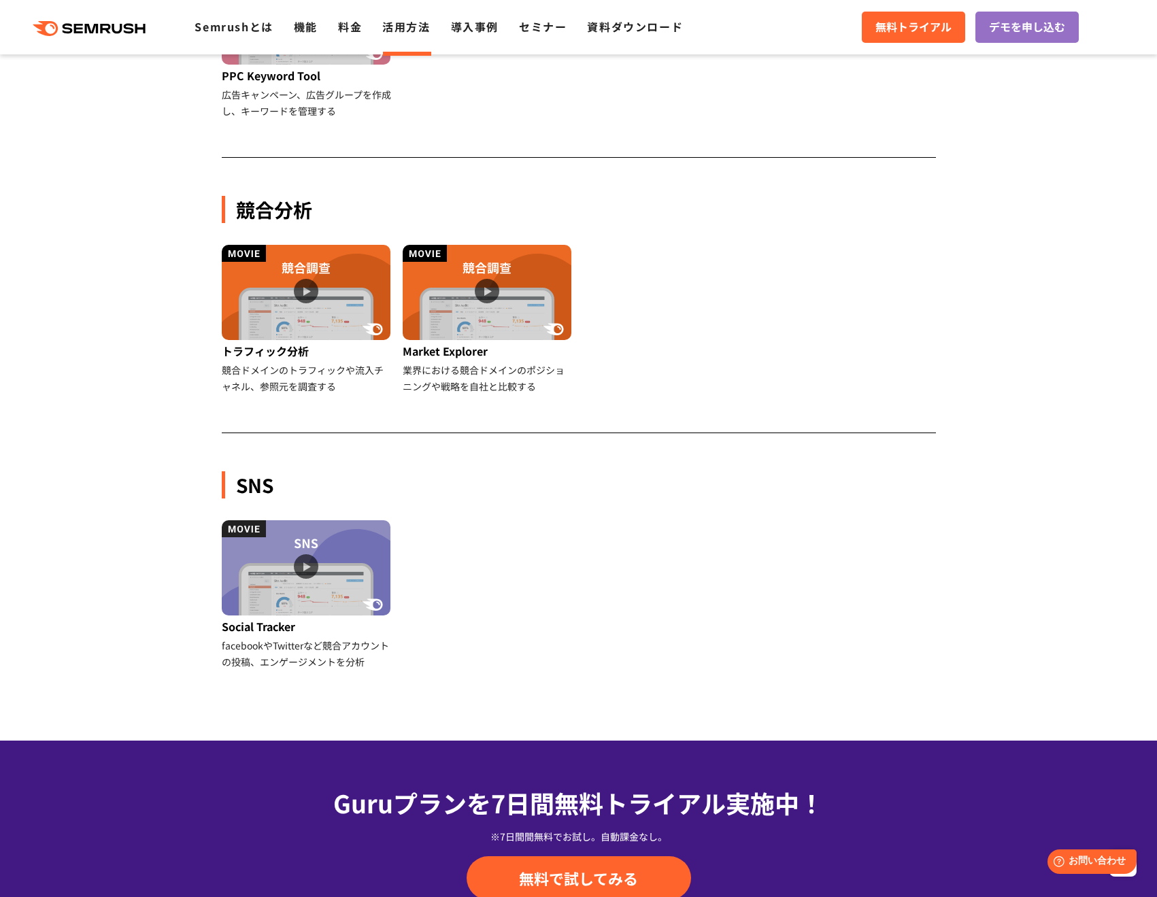
scroll to position [1089, 0]
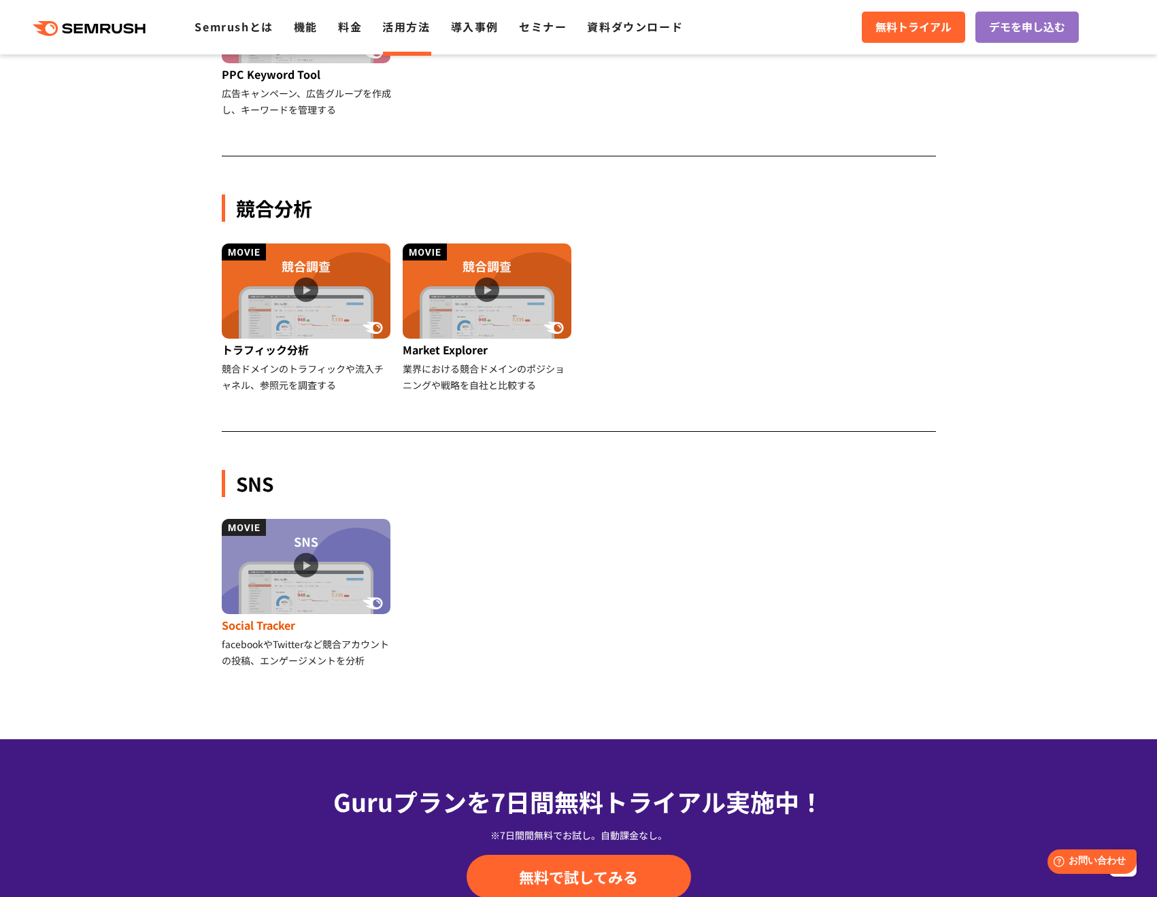
click at [343, 560] on img at bounding box center [306, 566] width 169 height 95
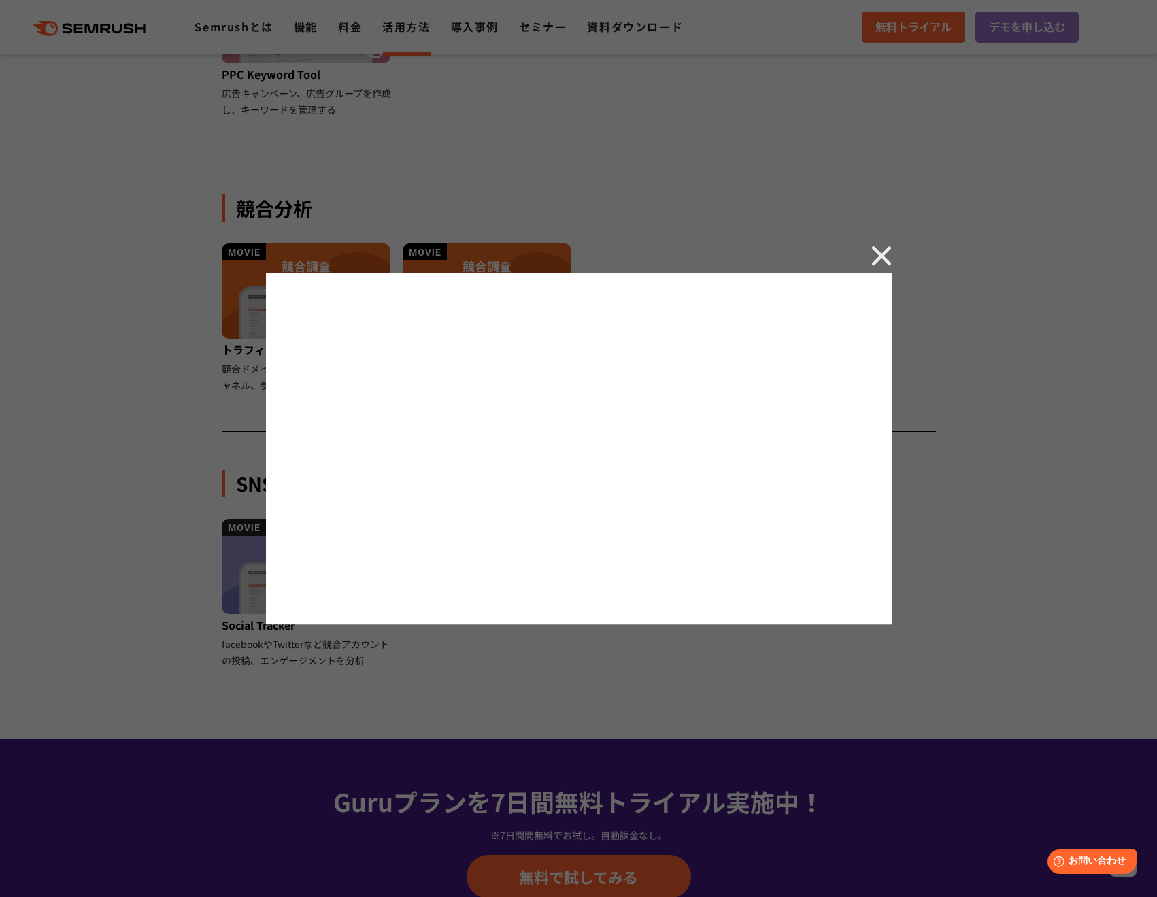
click at [881, 259] on img at bounding box center [882, 256] width 20 height 20
